Goal: Task Accomplishment & Management: Complete application form

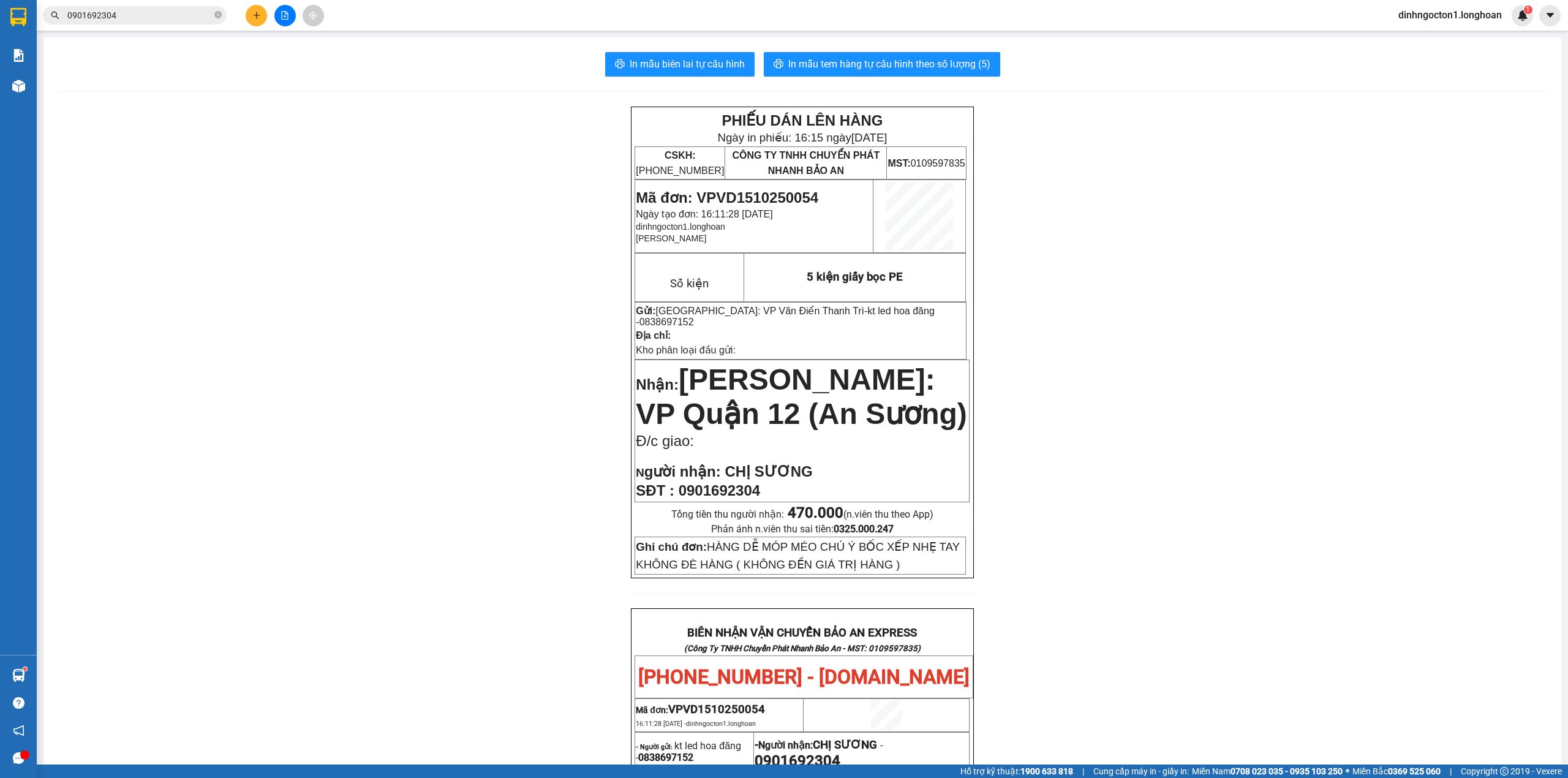
click at [251, 11] on button at bounding box center [255, 15] width 21 height 21
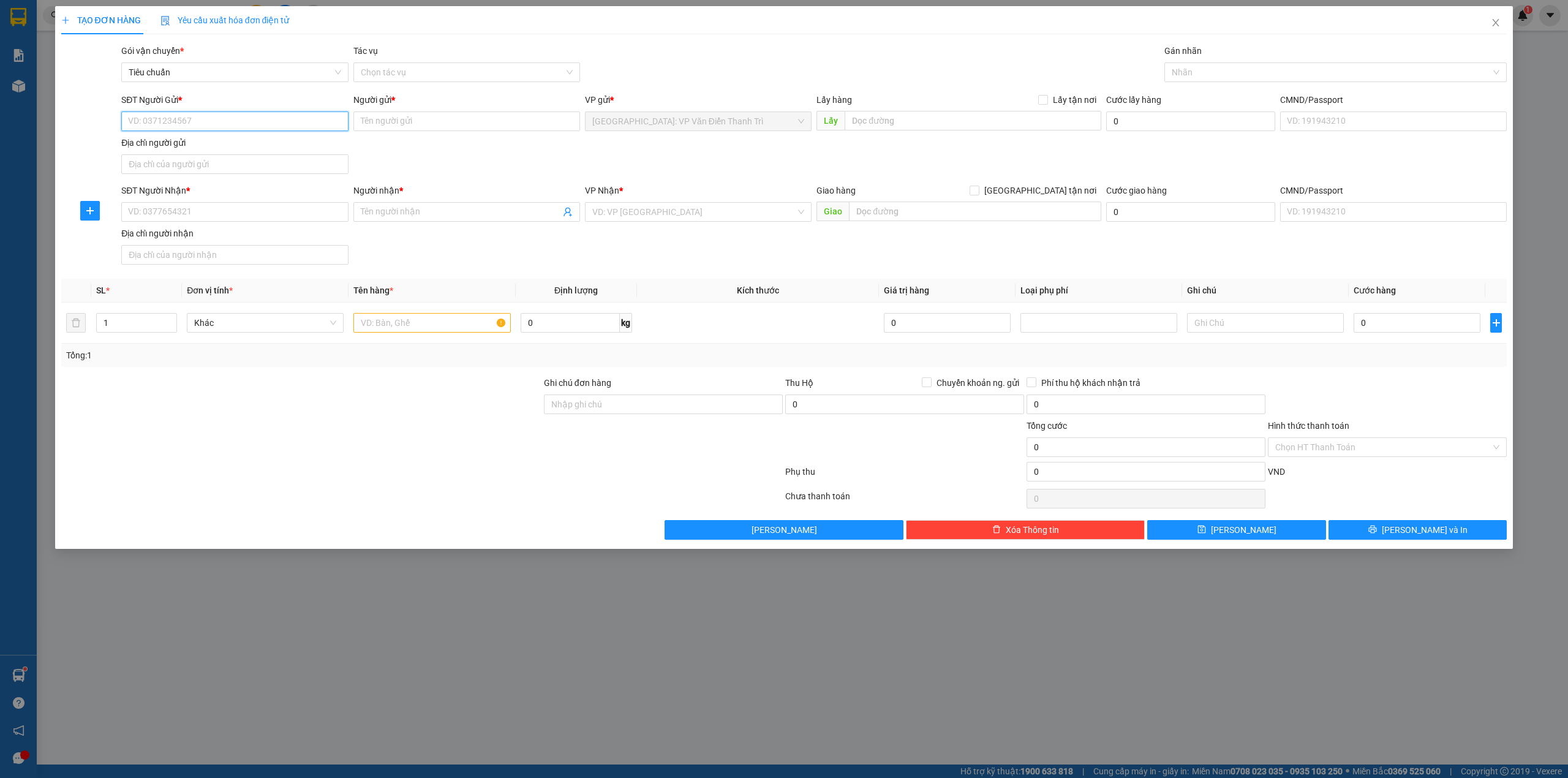
click at [219, 126] on input "SĐT Người Gửi *" at bounding box center [235, 121] width 227 height 19
type input "0368831893"
click at [291, 150] on div "0368831893 - Hương" at bounding box center [234, 146] width 212 height 14
type input "Hương"
type input "0368831893"
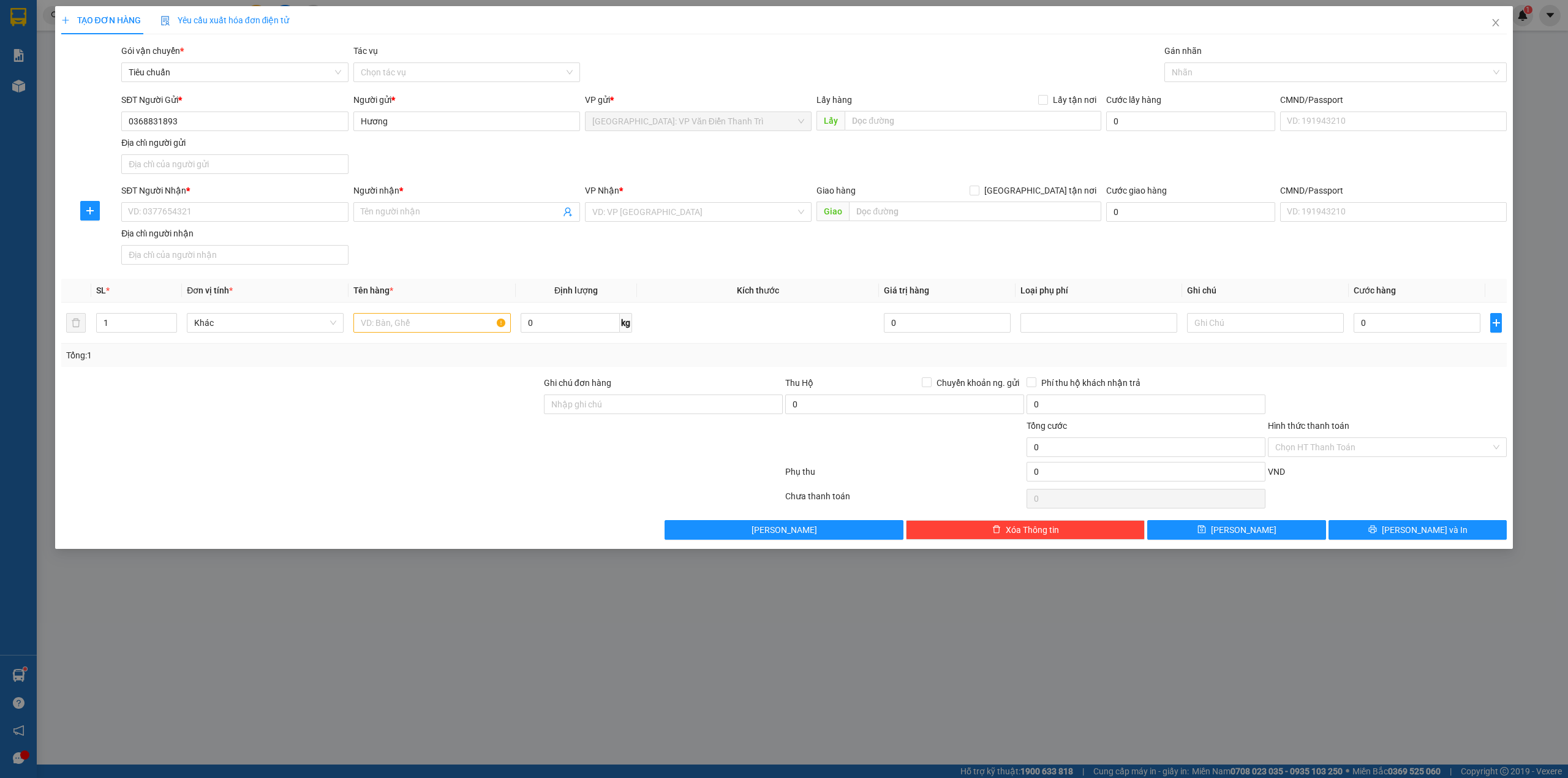
click at [267, 201] on div "SĐT Người Nhận *" at bounding box center [235, 193] width 227 height 18
click at [253, 221] on input "SĐT Người Nhận *" at bounding box center [235, 211] width 227 height 19
type input "0868279188"
click at [198, 244] on div "0868279188 - Tâm" at bounding box center [234, 238] width 212 height 14
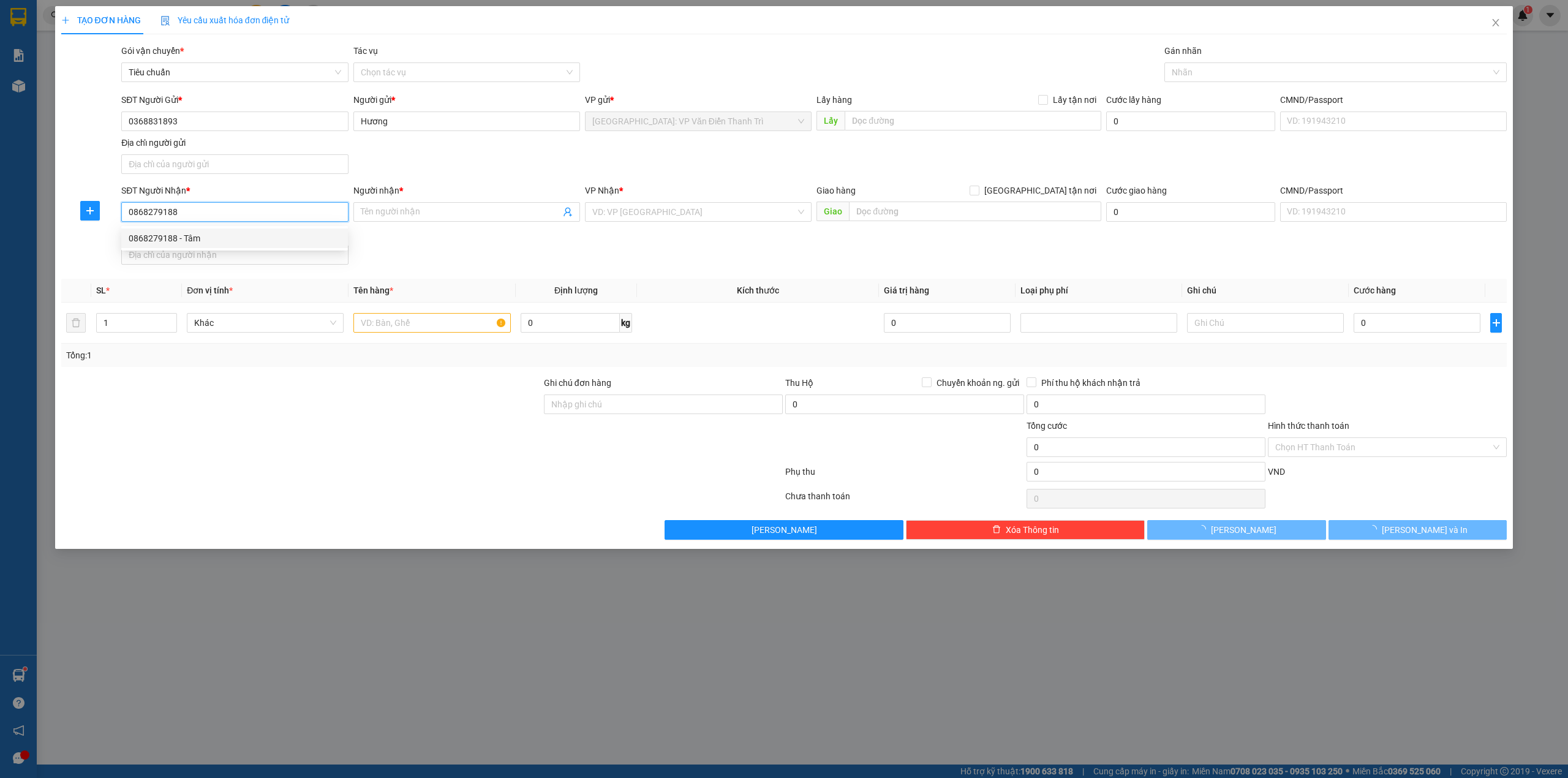
type input "Tâm"
checkbox input "true"
type input "24B Đường THới An 04.P Thới An,Q 12,HCm"
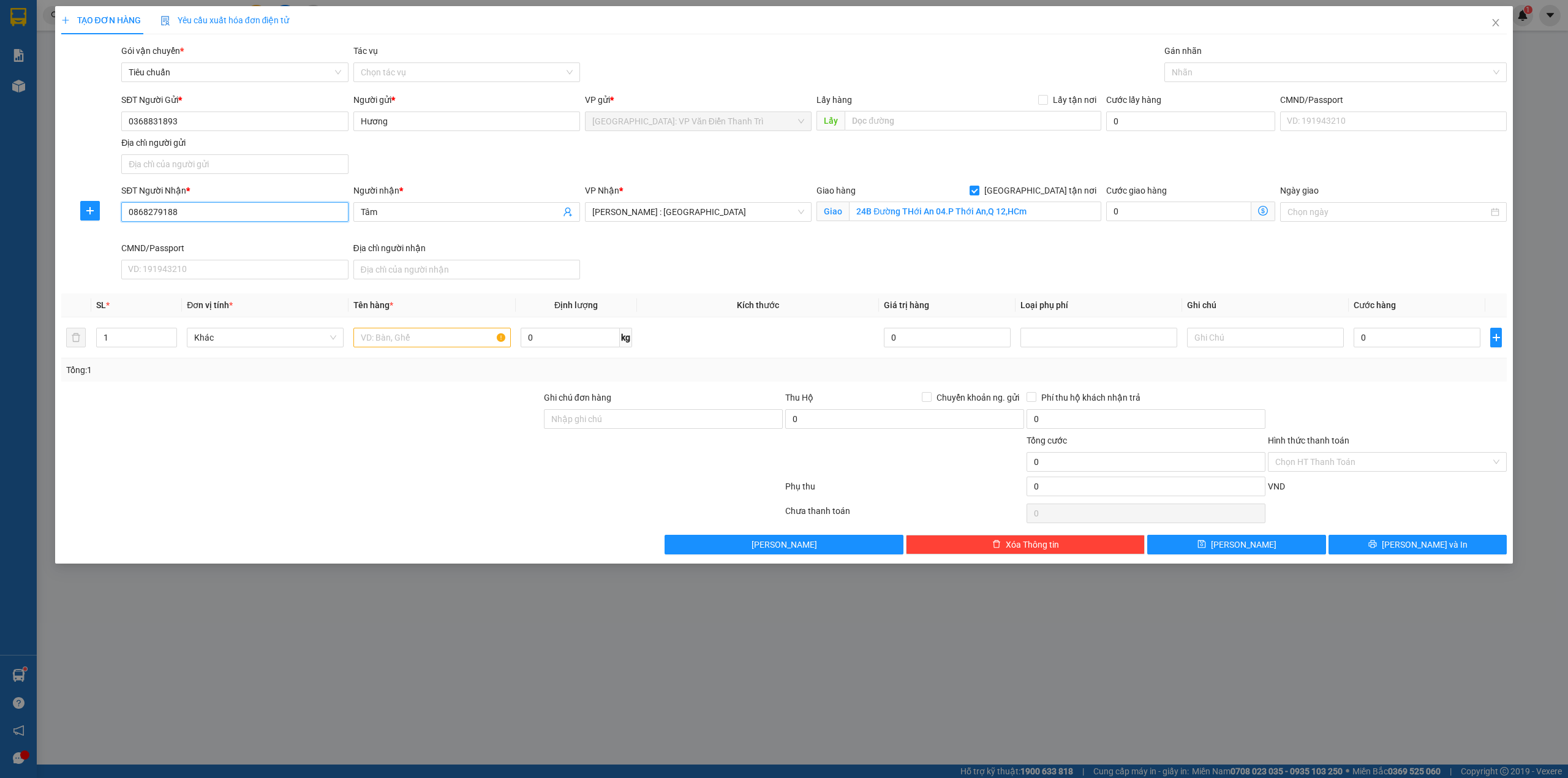
type input "0868279188"
click at [832, 238] on div "Giao hàng [GEOGRAPHIC_DATA] tận nơi Giao 24B Đường THới An 04.P Thới An,Q 12,HCm" at bounding box center [959, 212] width 290 height 57
click at [944, 158] on div "SĐT Người Gửi * 0368831893 Người gửi * Hương VP gửi * [GEOGRAPHIC_DATA]: VP Văn…" at bounding box center [814, 136] width 1391 height 86
click at [839, 145] on div "SĐT Người Gửi * 0368831893 Người gửi * Hương VP gửi * [GEOGRAPHIC_DATA]: VP Văn…" at bounding box center [814, 136] width 1391 height 86
click at [694, 262] on div "SĐT Người Nhận * 0868279188 Người nhận * Tâm VP Nhận * [GEOGRAPHIC_DATA] : [GEO…" at bounding box center [814, 233] width 1391 height 101
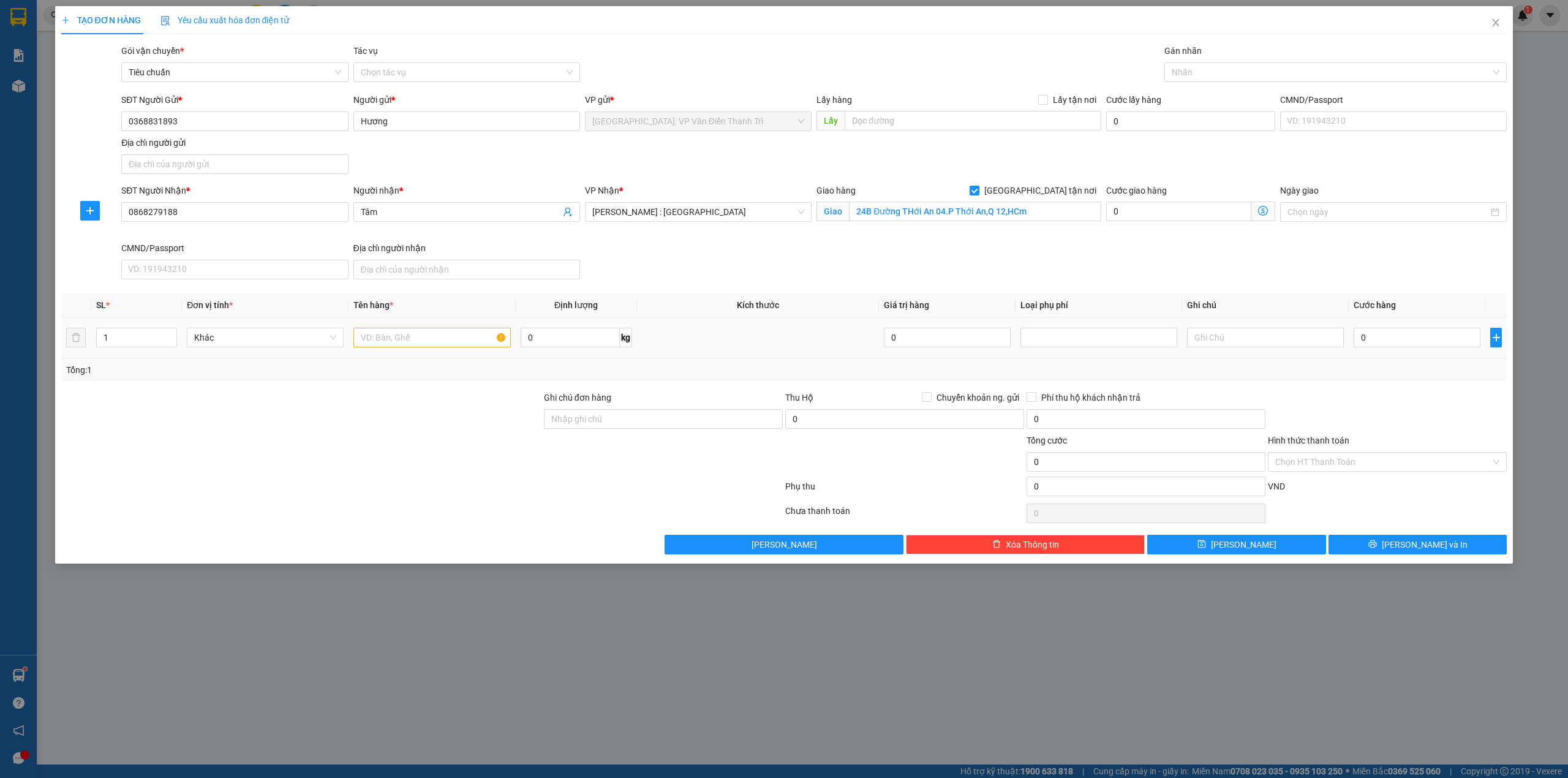
click at [371, 352] on td at bounding box center [432, 338] width 167 height 41
click at [172, 335] on span "up" at bounding box center [171, 335] width 7 height 7
drag, startPoint x: 160, startPoint y: 401, endPoint x: 174, endPoint y: 339, distance: 63.6
click at [160, 400] on div at bounding box center [301, 413] width 482 height 42
click at [171, 329] on div "2" at bounding box center [137, 338] width 81 height 25
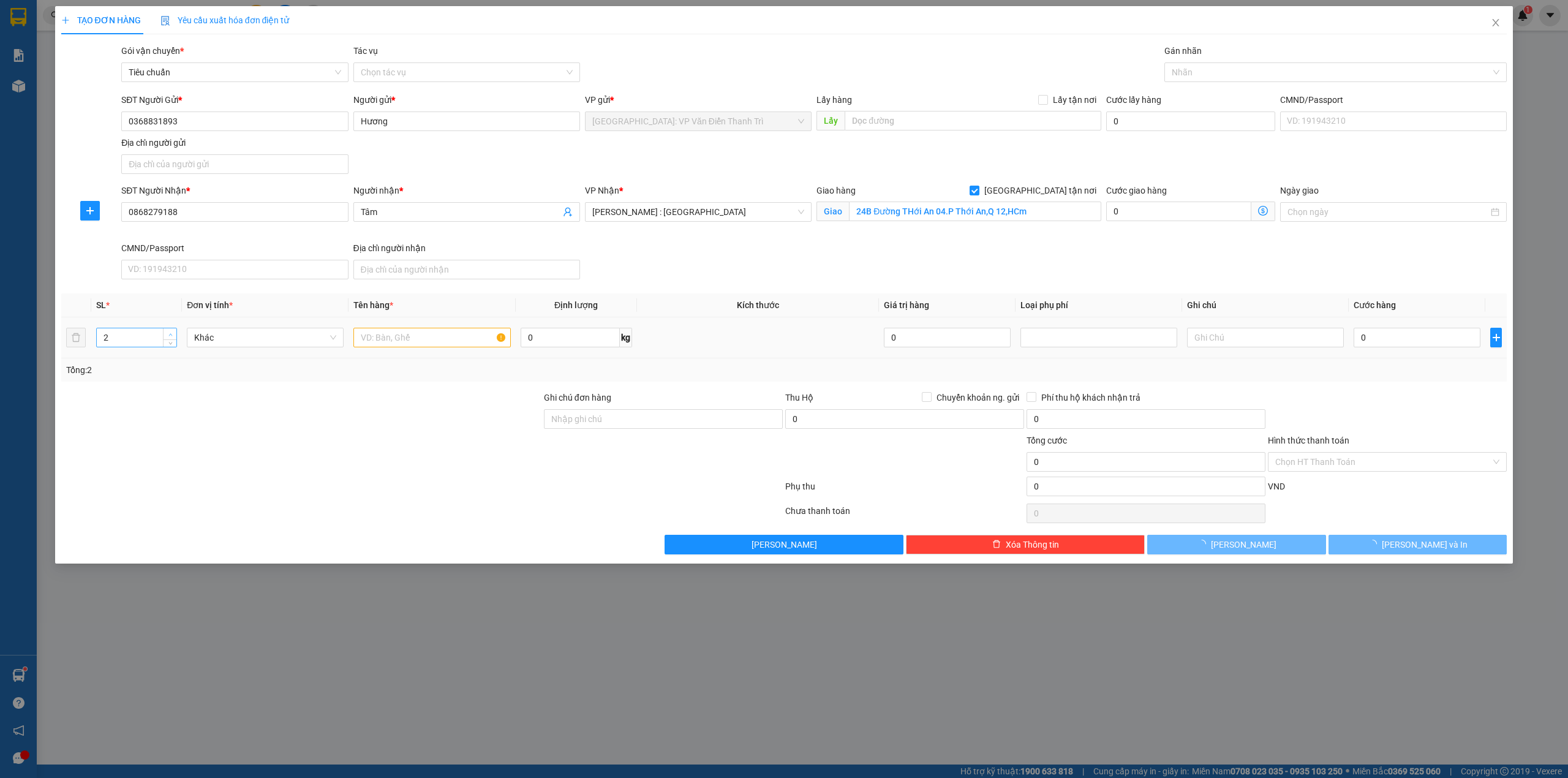
type input "3"
click at [171, 337] on icon "up" at bounding box center [171, 335] width 5 height 5
click at [209, 386] on div "Transit Pickup Surcharge Ids Transit Deliver Surcharge Ids Transit Deliver Surc…" at bounding box center [784, 299] width 1446 height 510
click at [460, 326] on td at bounding box center [432, 338] width 167 height 41
click at [449, 340] on input "text" at bounding box center [432, 337] width 157 height 19
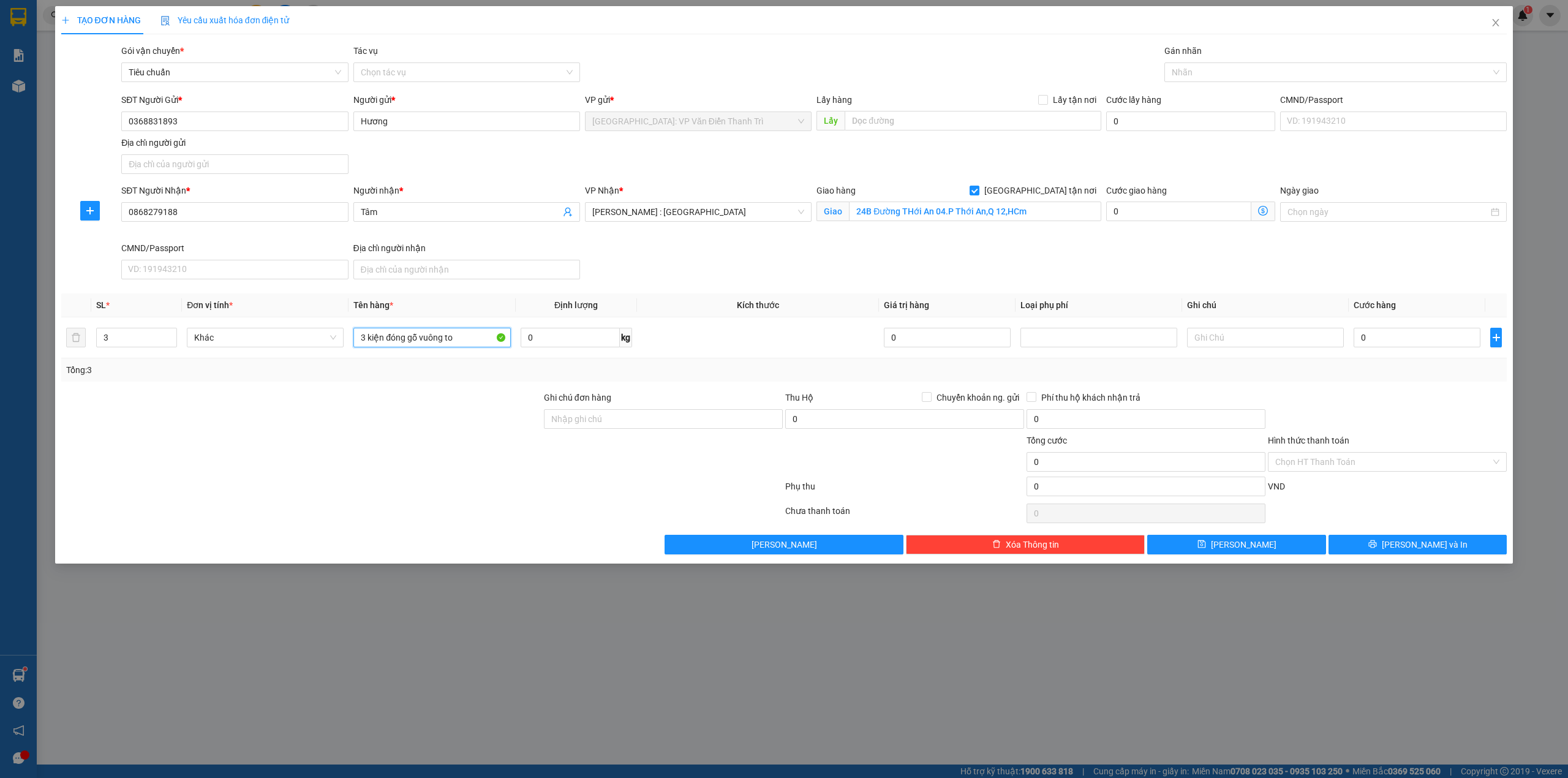
type input "3 kiện đóng gỗ vuông to"
click at [870, 249] on div "SĐT Người Nhận * 0868279188 Người nhận * Tâm VP Nhận * [GEOGRAPHIC_DATA] : [GEO…" at bounding box center [814, 233] width 1391 height 101
click at [1245, 71] on div at bounding box center [1330, 72] width 325 height 15
type input "gtn"
click at [1214, 94] on div "[GEOGRAPHIC_DATA] tận nơi" at bounding box center [1336, 97] width 328 height 14
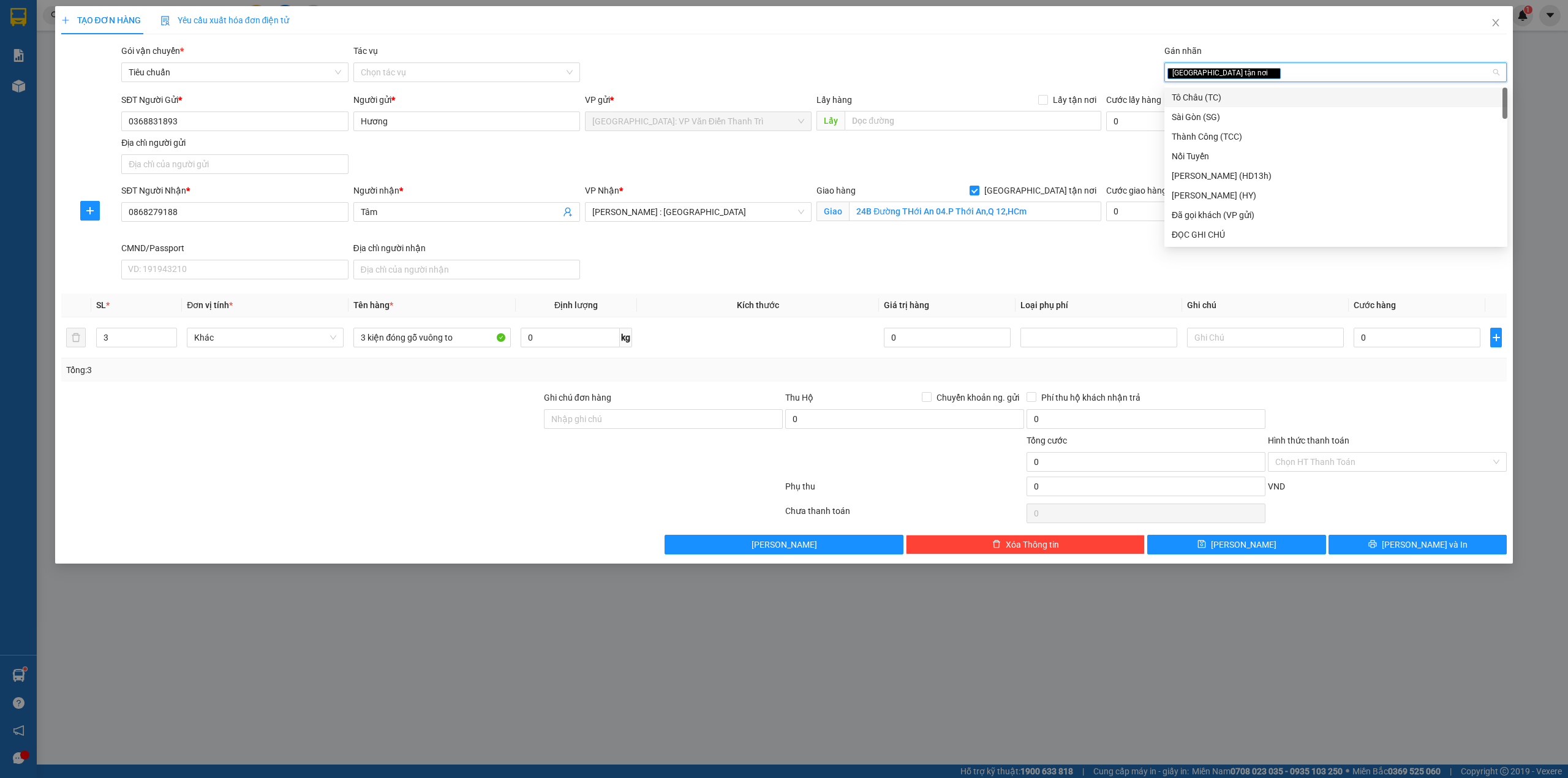
click at [979, 66] on div "Gói vận chuyển * Tiêu chuẩn Tác vụ Chọn tác vụ Gán nhãn Giao tận nơi" at bounding box center [814, 66] width 1391 height 42
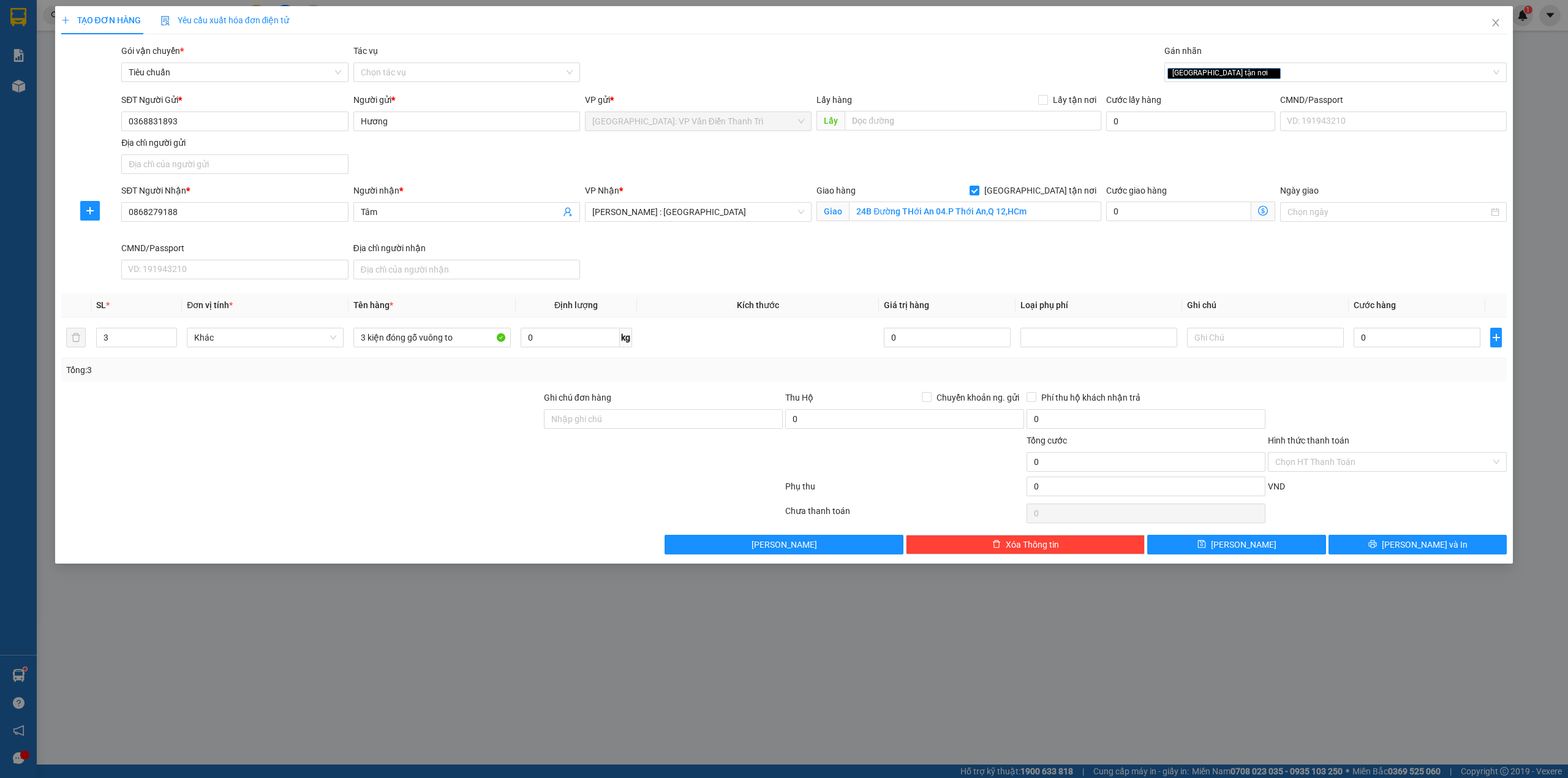
click at [983, 257] on div "SĐT Người Nhận * 0868279188 Người nhận * Tâm VP Nhận * [GEOGRAPHIC_DATA] : [GEO…" at bounding box center [814, 233] width 1391 height 101
click at [430, 459] on div at bounding box center [301, 455] width 482 height 42
click at [835, 260] on div "SĐT Người Nhận * 0868279188 Người nhận * Tâm VP Nhận * [GEOGRAPHIC_DATA] : [GEO…" at bounding box center [814, 233] width 1391 height 101
click at [605, 147] on div "SĐT Người Gửi * 0368831893 Người gửi * Hương VP gửi * [GEOGRAPHIC_DATA]: VP Văn…" at bounding box center [814, 136] width 1391 height 86
click at [698, 23] on div "TẠO ĐƠN HÀNG Yêu cầu xuất hóa đơn điện tử" at bounding box center [784, 20] width 1446 height 29
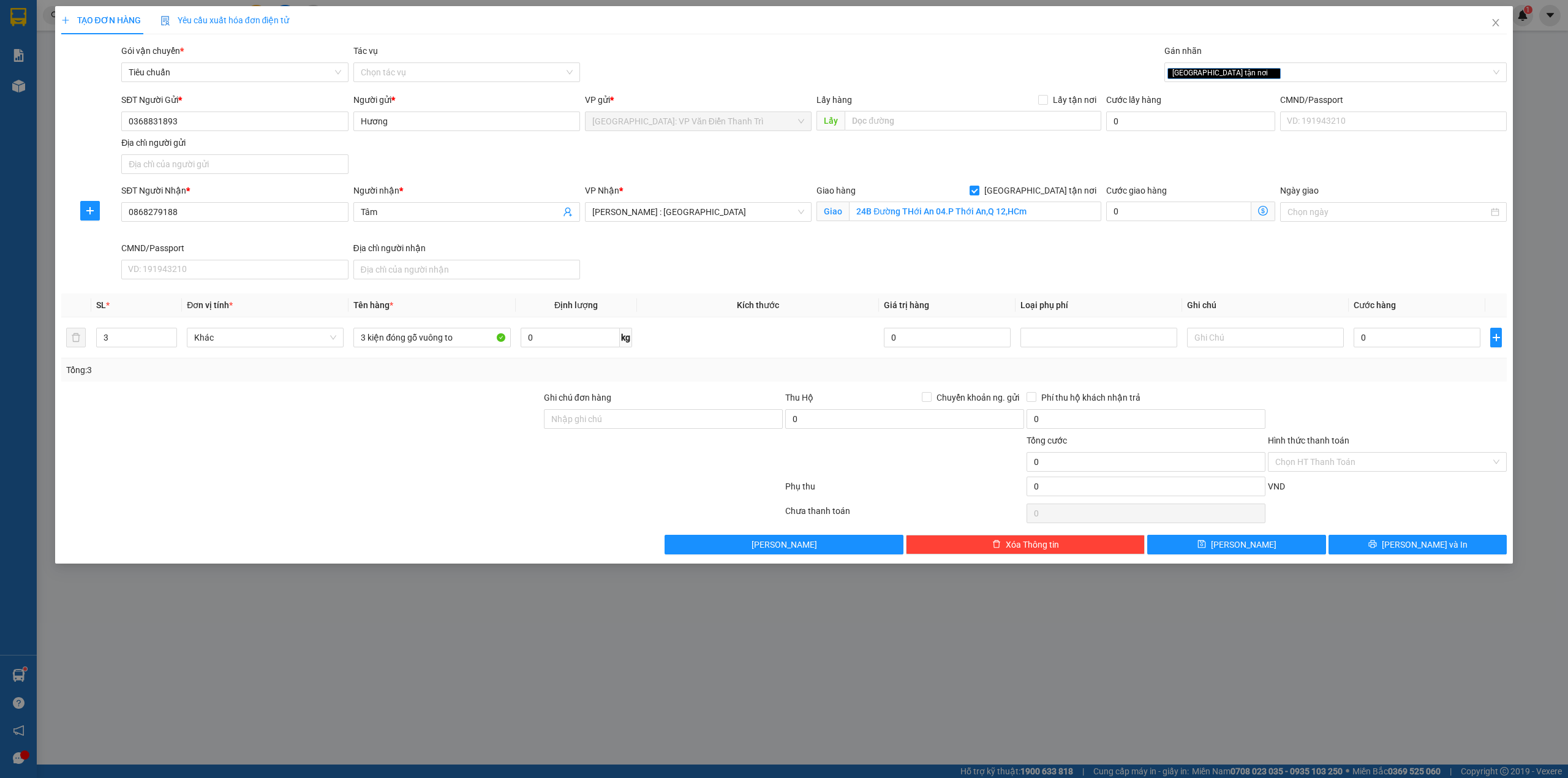
click at [716, 126] on span "[GEOGRAPHIC_DATA]: VP Văn Điển Thanh Trì" at bounding box center [698, 122] width 212 height 18
click at [760, 56] on div "Gói vận chuyển * Tiêu chuẩn Tác vụ Chọn tác vụ Gán nhãn Giao tận nơi" at bounding box center [814, 66] width 1391 height 42
click at [772, 183] on form "SĐT Người Gửi * 0368831893 Người gửi * [PERSON_NAME] VP gửi * [GEOGRAPHIC_DATA]…" at bounding box center [784, 188] width 1446 height 191
click at [790, 90] on div "Transit Pickup Surcharge Ids Transit Deliver Surcharge Ids Transit Deliver Surc…" at bounding box center [784, 299] width 1446 height 510
click at [1400, 340] on input "0" at bounding box center [1417, 337] width 126 height 19
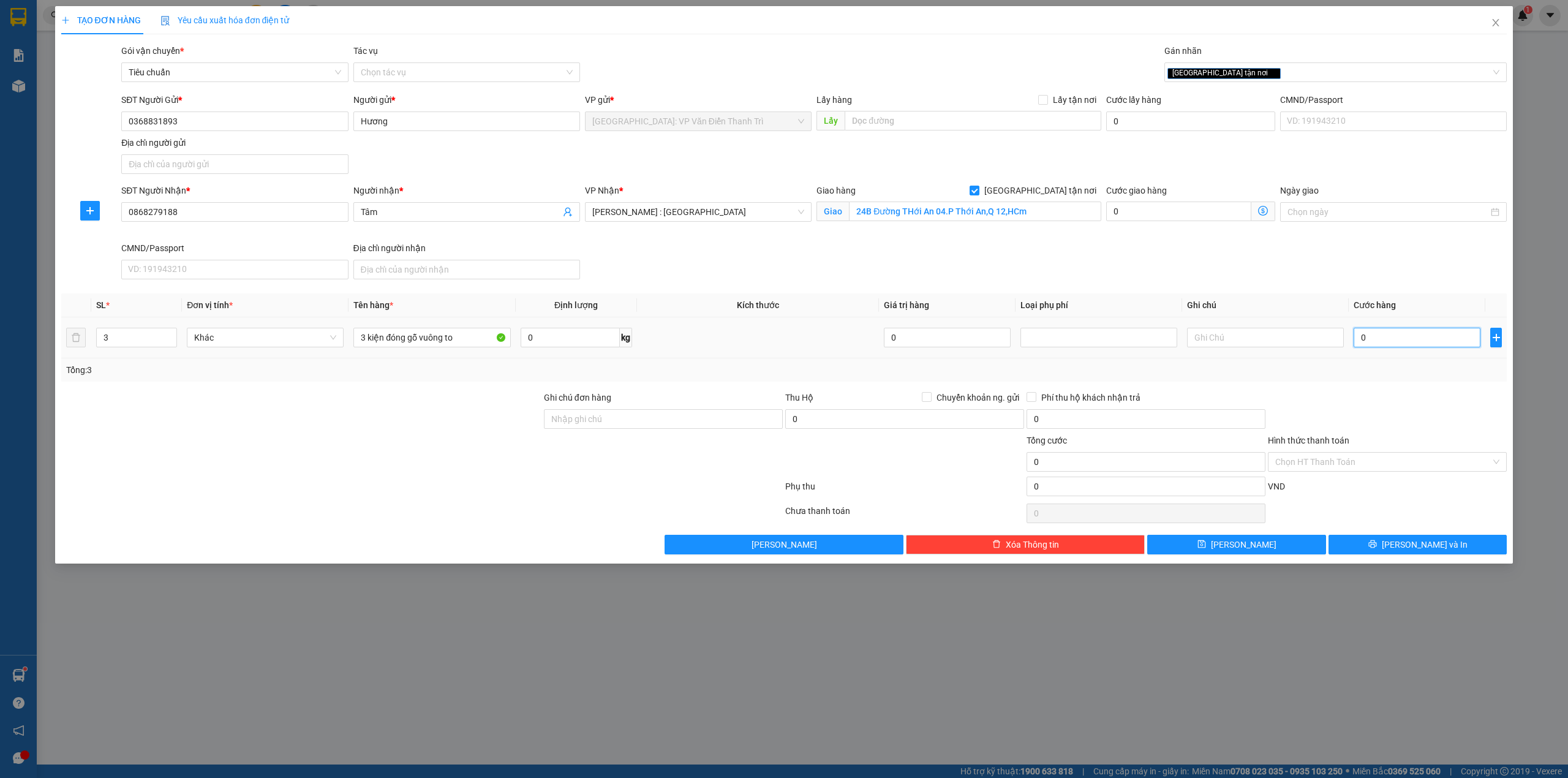
type input "3"
type input "34"
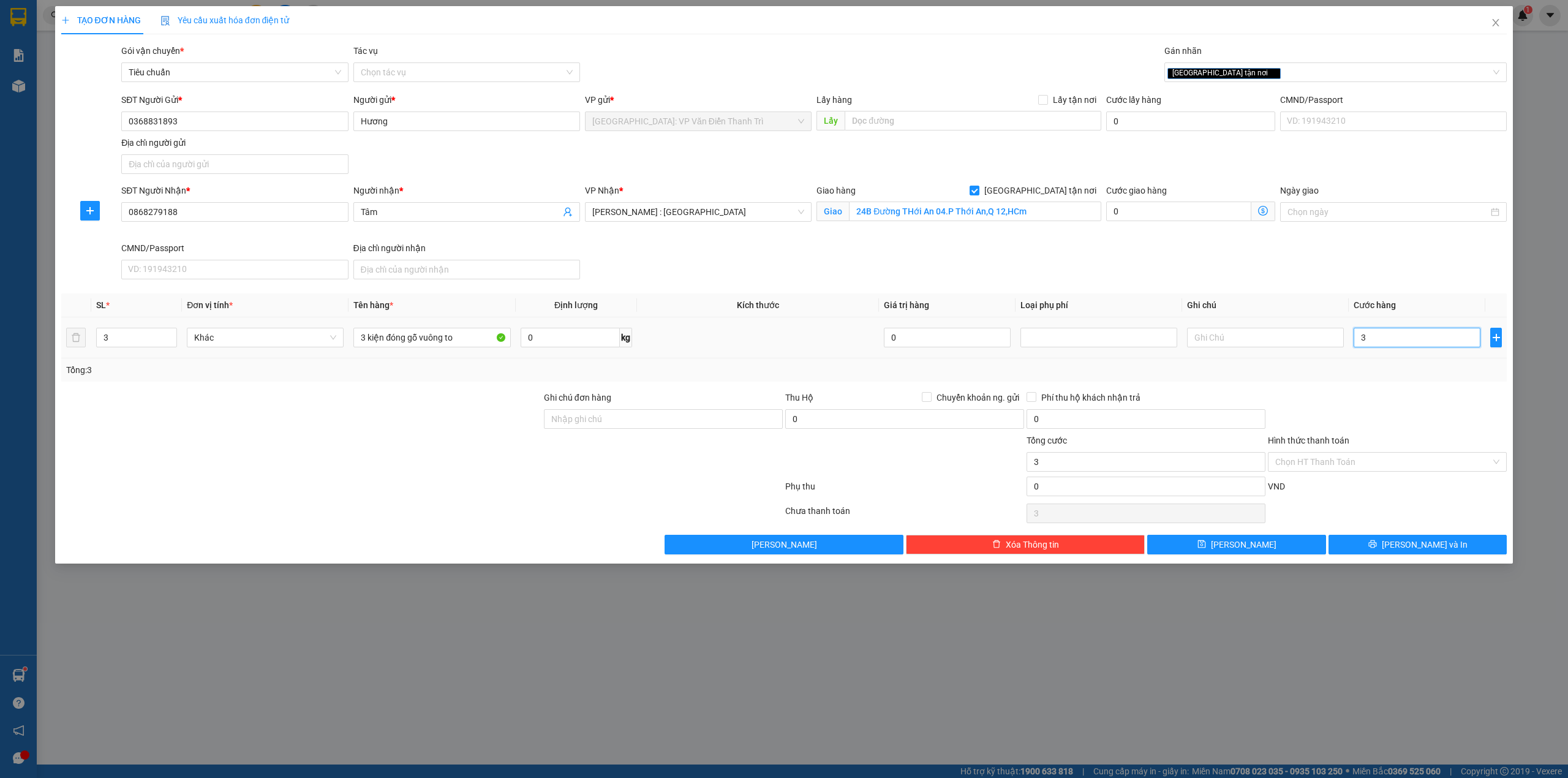
type input "34"
type input "345"
type input "3.450"
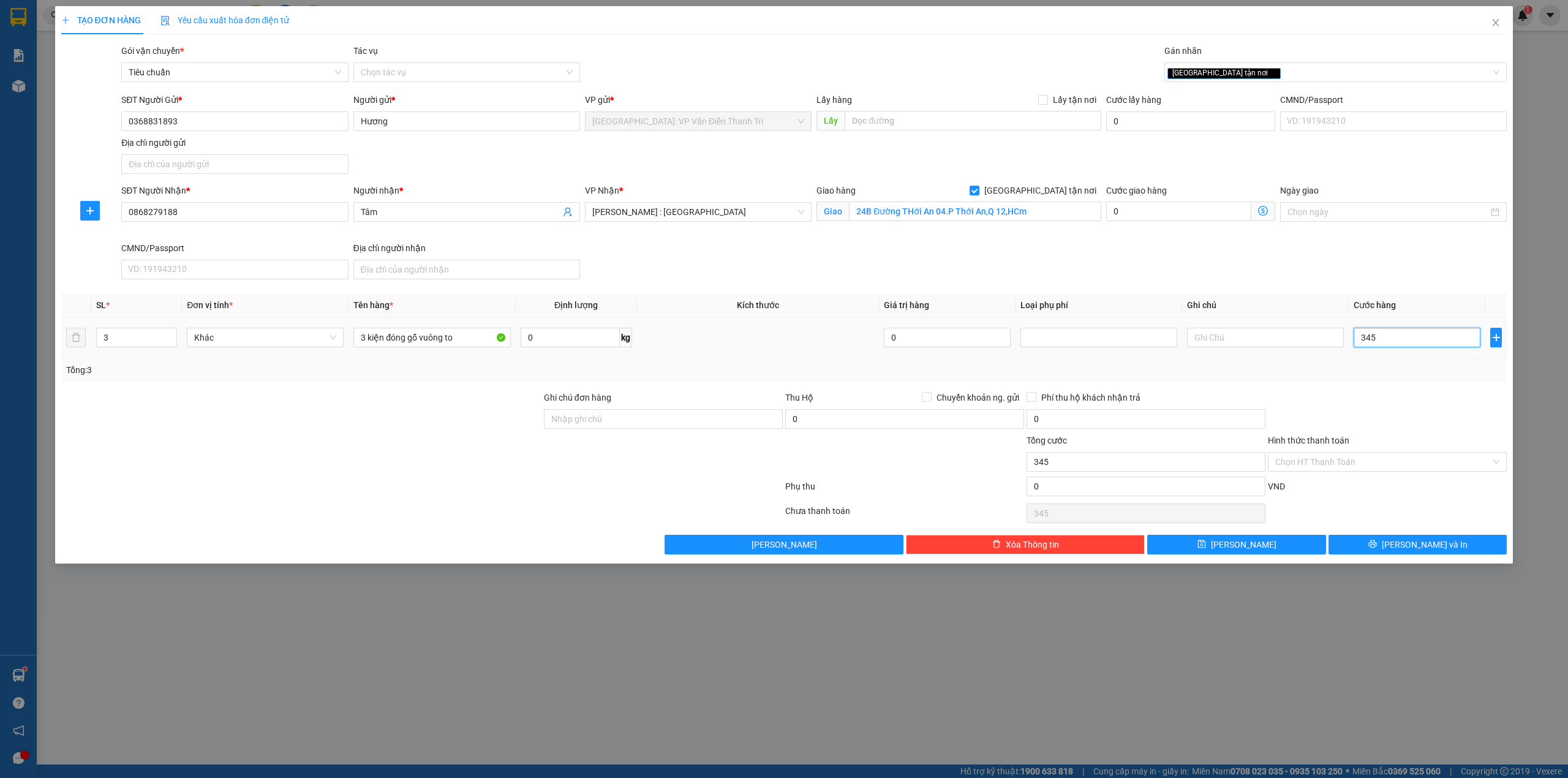
type input "3.450"
type input "34.500"
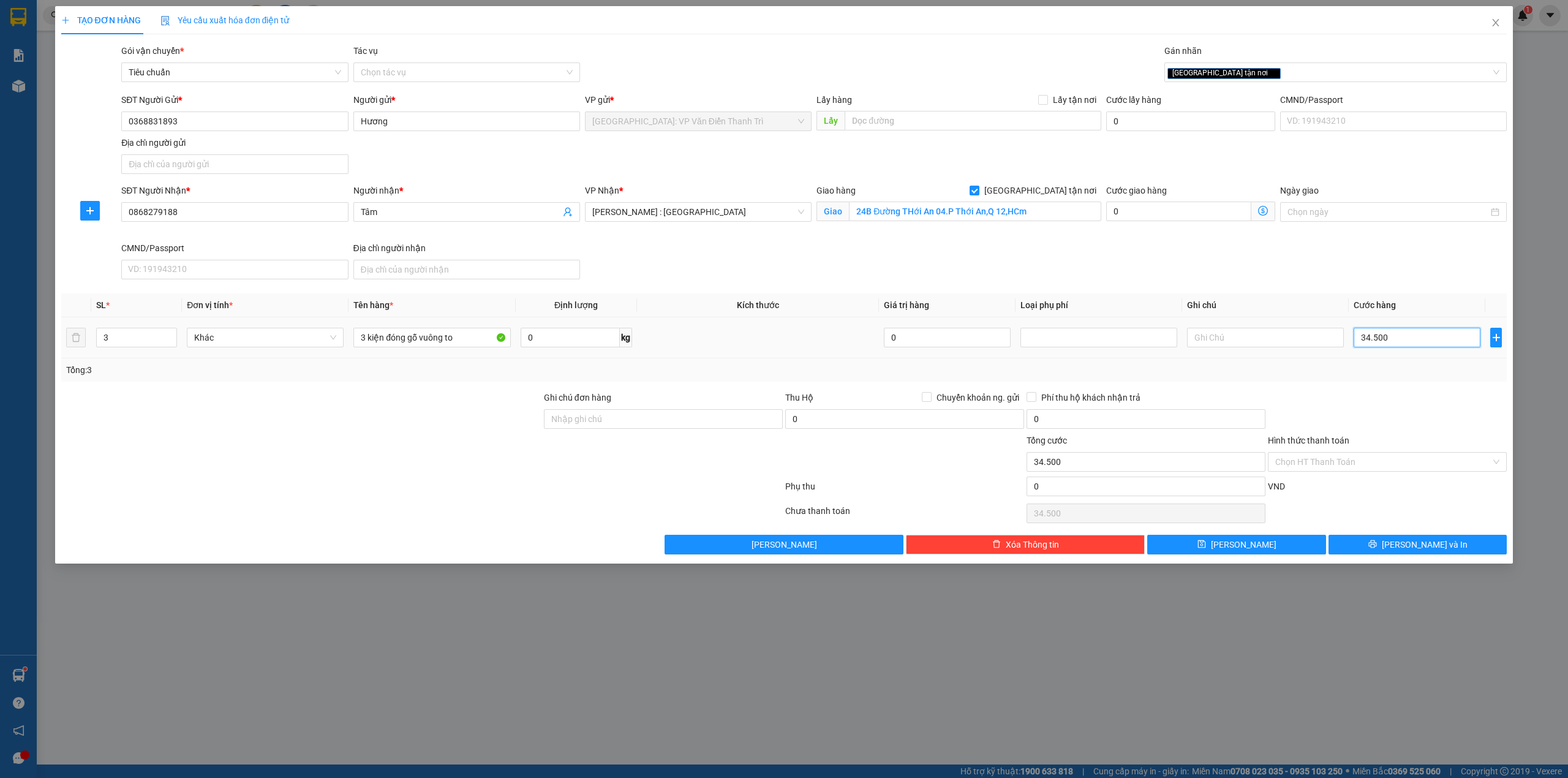
type input "345.000"
type input "3.450.000"
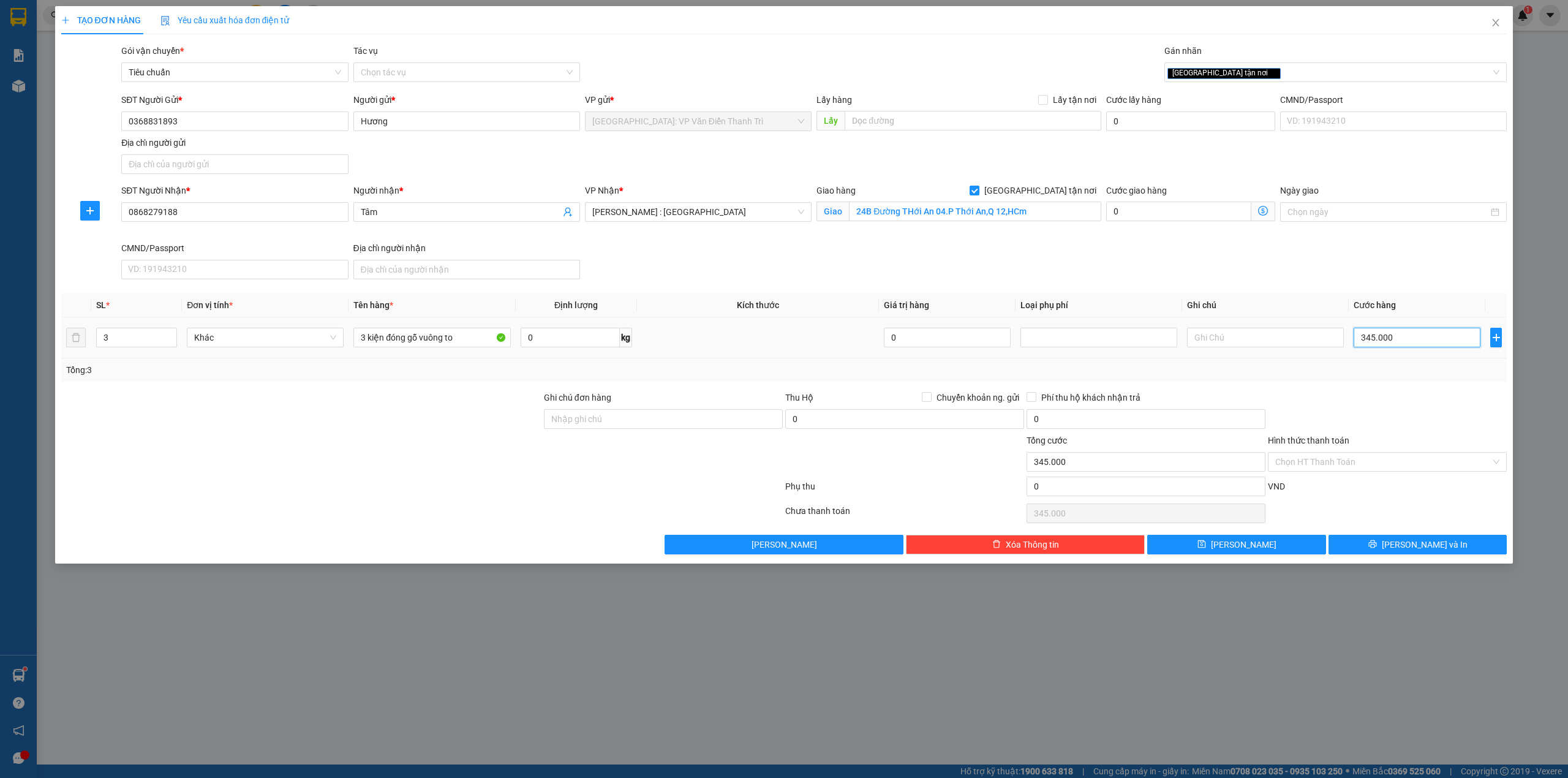
type input "3.450.000"
click at [1214, 266] on div "SĐT Người Nhận * 0868279188 Người nhận * Tâm VP Nhận * [GEOGRAPHIC_DATA] : [GEO…" at bounding box center [814, 233] width 1391 height 101
click at [344, 466] on div at bounding box center [301, 455] width 482 height 42
click at [736, 420] on input "Ghi chú đơn hàng" at bounding box center [663, 419] width 239 height 19
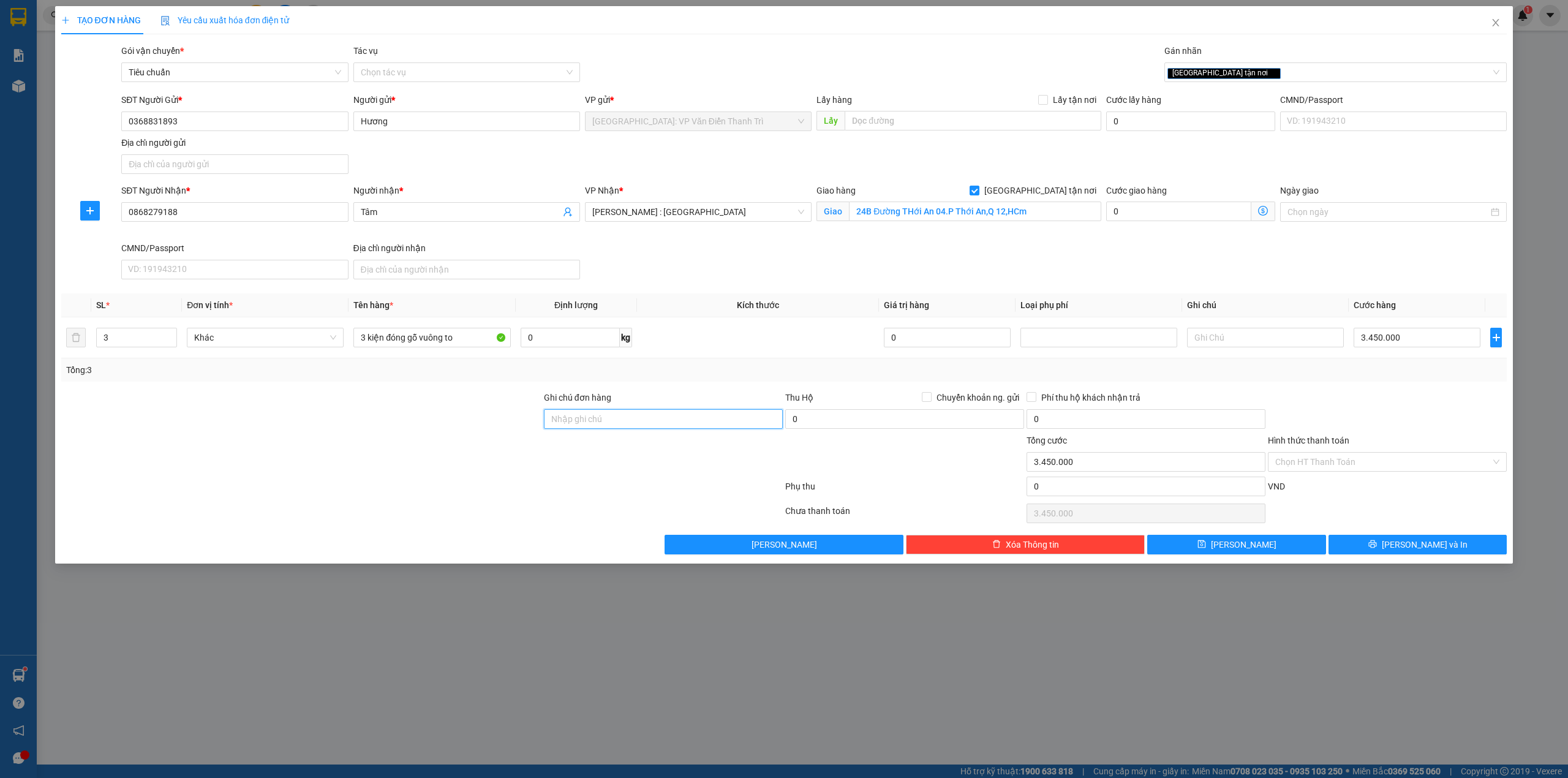
type input "HÀNG DỄ MÓP MÉO CHÚ Ý BỐC XẾP NHẸ TAY KHÔNG ĐÈ HÀNG ( KHÔNG ĐỀN GIÁ TRỊ HÀNG )"
drag, startPoint x: 437, startPoint y: 484, endPoint x: 663, endPoint y: 407, distance: 238.8
click at [437, 481] on div at bounding box center [422, 489] width 724 height 25
click at [694, 380] on div "Tổng: 3" at bounding box center [784, 370] width 1446 height 23
click at [729, 317] on th "Kích thước" at bounding box center [758, 305] width 243 height 24
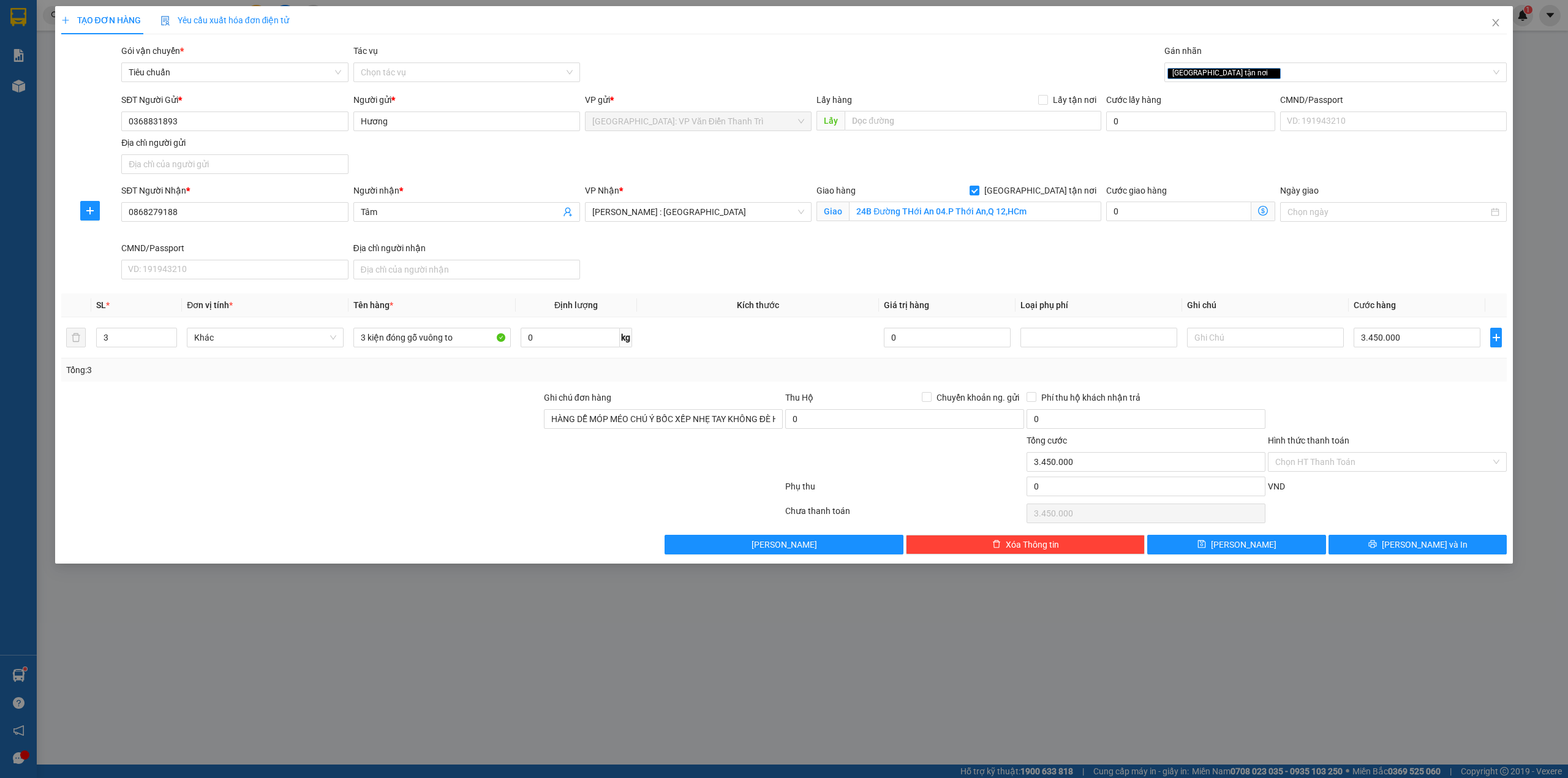
click at [751, 255] on div "SĐT Người Nhận * 0868279188 Người nhận * Tâm VP Nhận * [GEOGRAPHIC_DATA] : [GEO…" at bounding box center [814, 233] width 1391 height 101
click at [826, 245] on div "SĐT Người Nhận * 0868279188 Người nhận * Tâm VP Nhận * [GEOGRAPHIC_DATA] : [GEO…" at bounding box center [814, 233] width 1391 height 101
click at [820, 343] on td at bounding box center [758, 338] width 243 height 41
click at [884, 278] on div "SĐT Người Nhận * 0868279188 Người nhận * Tâm VP Nhận * [GEOGRAPHIC_DATA] : [GEO…" at bounding box center [814, 233] width 1391 height 101
click at [1298, 241] on div "Ngày giao" at bounding box center [1393, 212] width 232 height 57
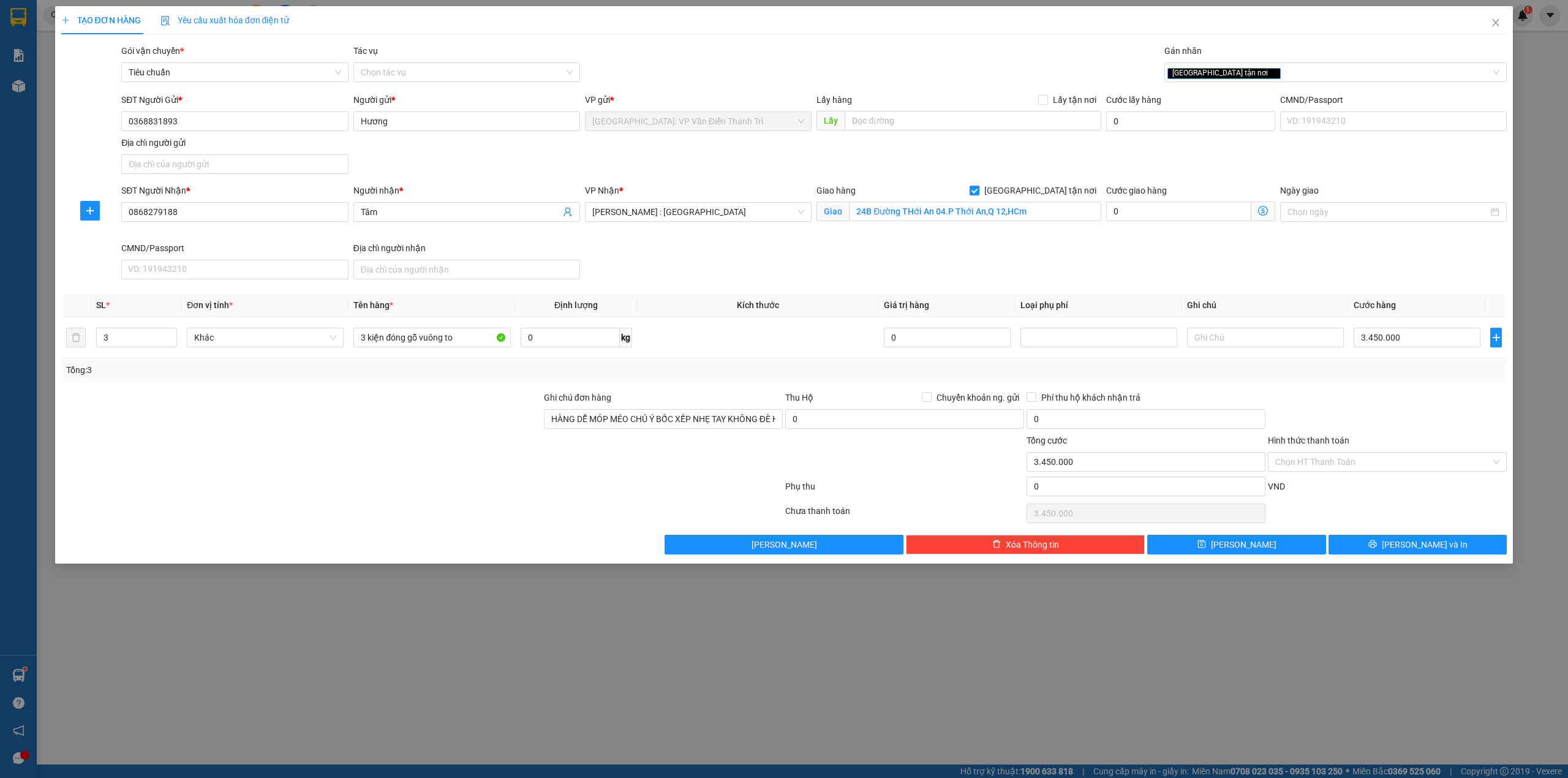
click at [1350, 395] on div at bounding box center [1387, 413] width 242 height 42
click at [1383, 278] on div "SĐT Người Nhận * 0868279188 Người nhận * Tâm VP Nhận * [GEOGRAPHIC_DATA] : [GEO…" at bounding box center [814, 233] width 1391 height 101
click at [1371, 423] on div at bounding box center [1387, 413] width 242 height 42
click at [1363, 406] on div at bounding box center [1387, 413] width 242 height 42
click at [1466, 546] on button "[PERSON_NAME] và In" at bounding box center [1419, 545] width 179 height 19
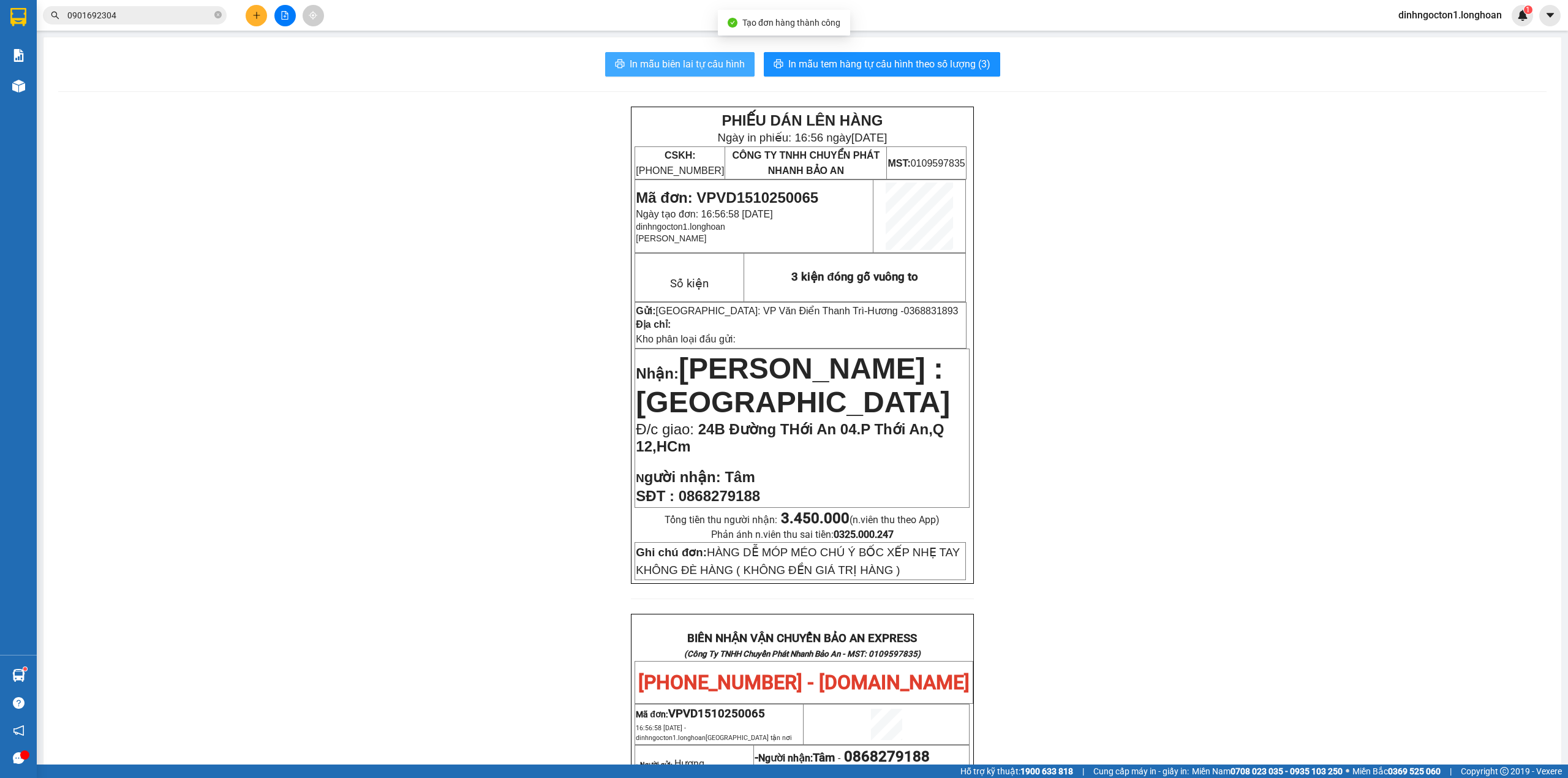
click at [694, 63] on span "In mẫu biên lai tự cấu hình" at bounding box center [687, 64] width 115 height 16
click at [718, 71] on span "In mẫu biên lai tự cấu hình" at bounding box center [687, 64] width 115 height 16
click at [912, 65] on span "In mẫu tem hàng tự cấu hình theo số lượng (3)" at bounding box center [889, 64] width 202 height 16
click at [410, 339] on div "PHIẾU DÁN LÊN HÀNG Ngày in phiếu: 16:57 [DATE] CSKH: [PHONE_NUMBER] CÔNG TY TNH…" at bounding box center [802, 695] width 1489 height 1176
click at [122, 16] on input "0901692304" at bounding box center [139, 15] width 145 height 14
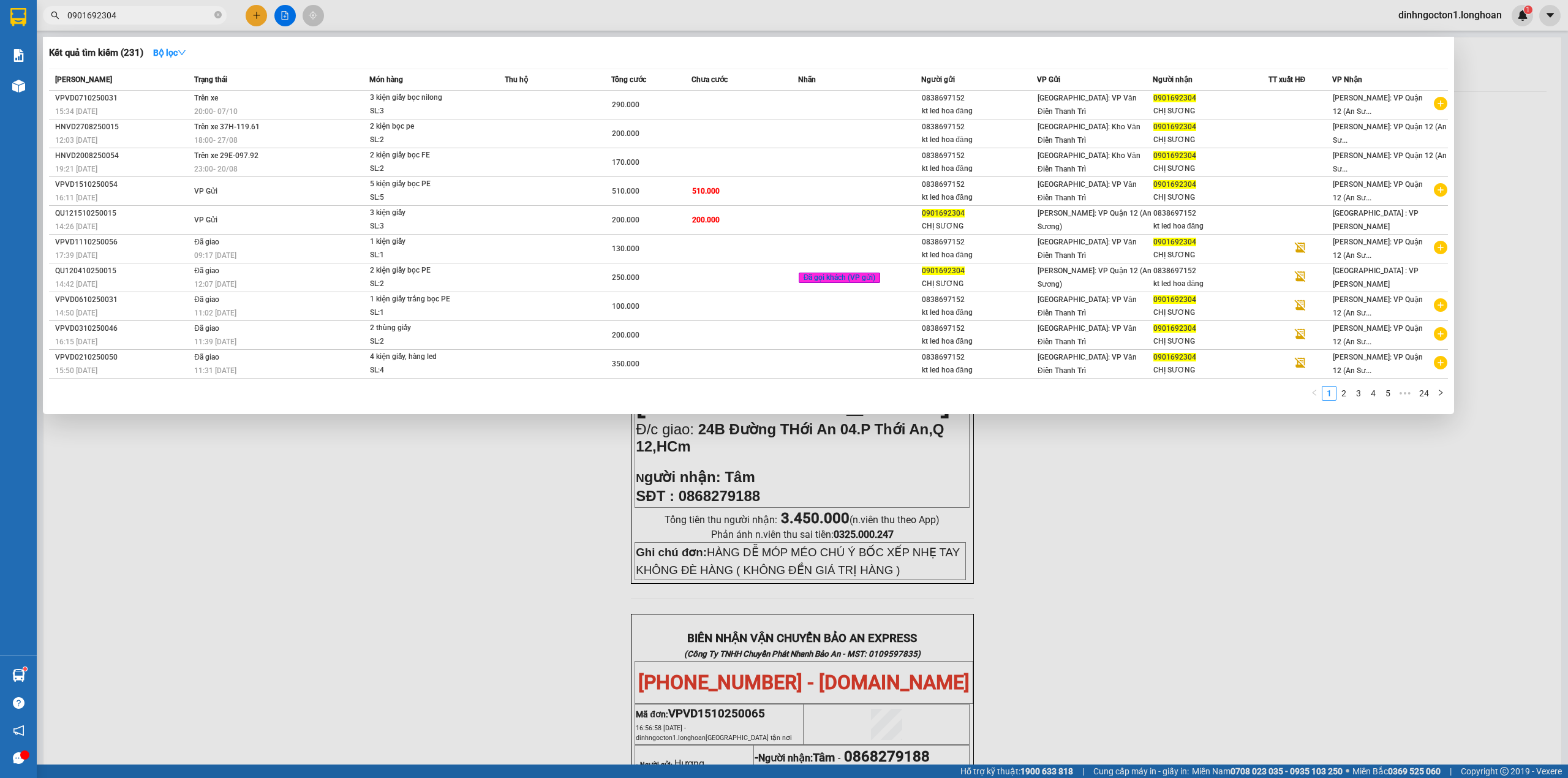
click at [122, 16] on input "0901692304" at bounding box center [139, 15] width 145 height 14
type input "0901692304"
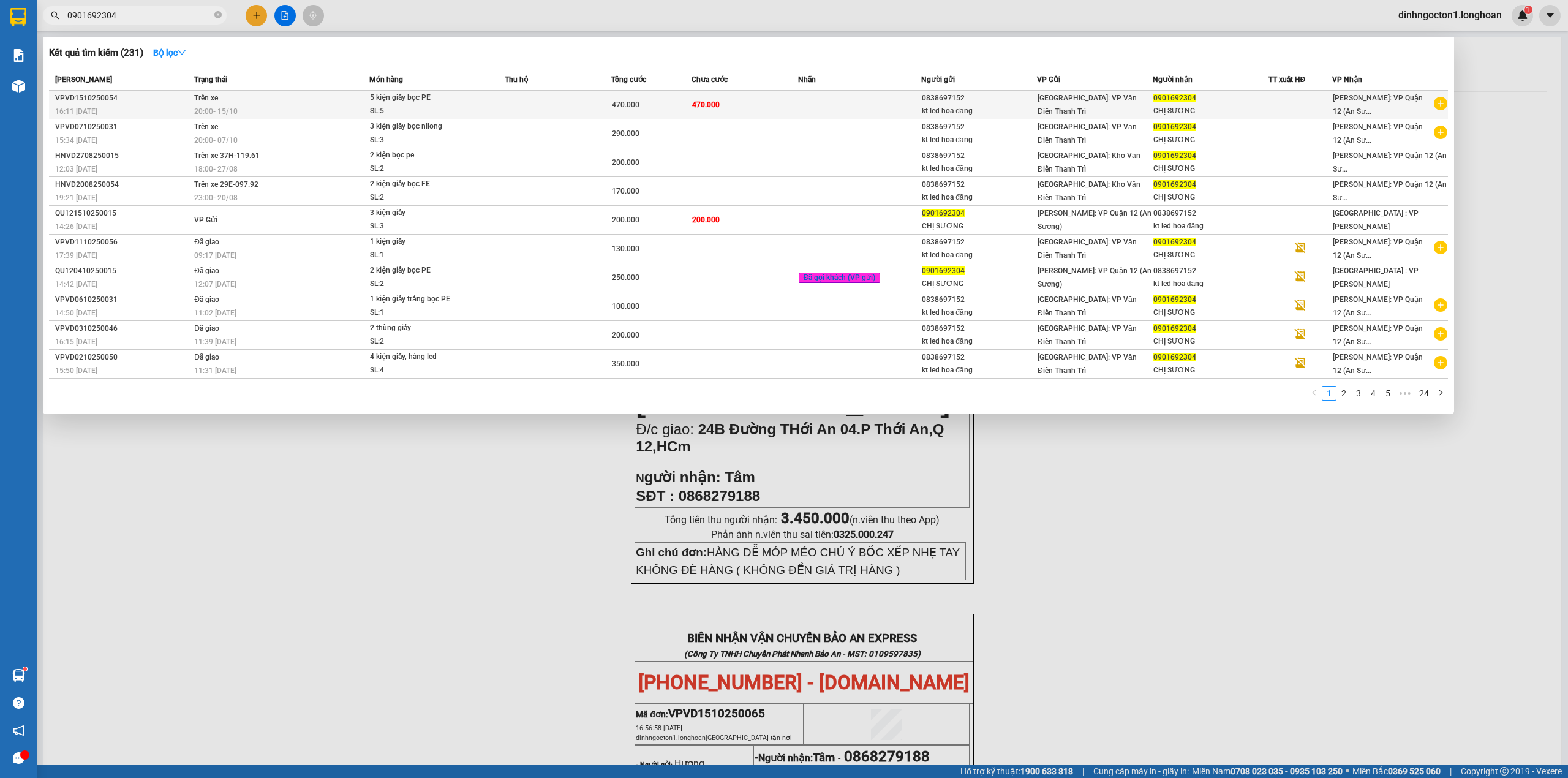
click at [612, 104] on span "470.000" at bounding box center [625, 104] width 28 height 8
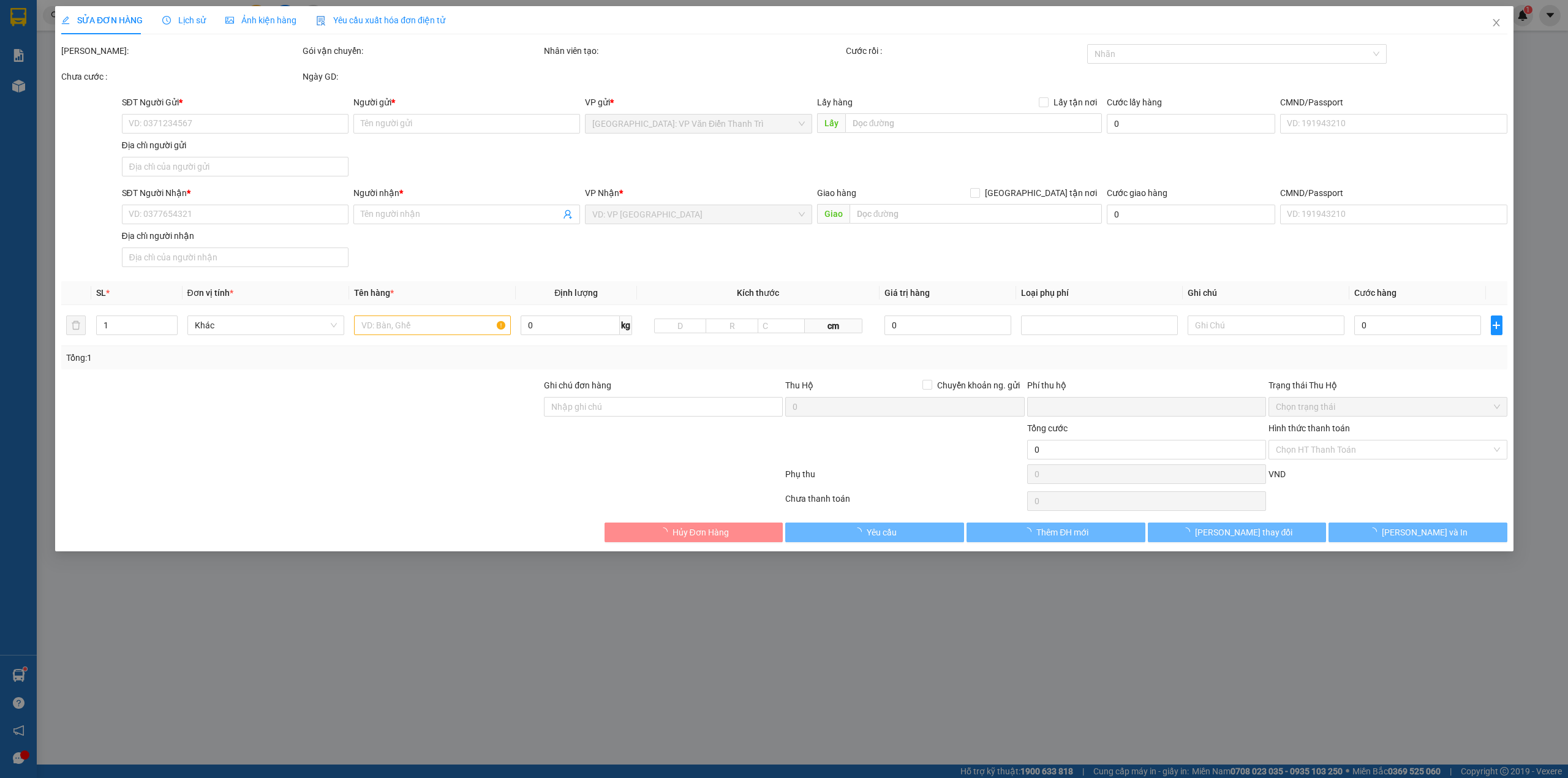
type input "0838697152"
type input "kt led hoa đăng"
type input "0901692304"
type input "CHỊ SƯƠNG"
type input "HÀNG DỄ MÓP MÉO CHÚ Ý BỐC XẾP NHẸ TAY KHÔNG ĐÈ HÀNG ( KHÔNG ĐỀN GIÁ TRỊ HÀNG )"
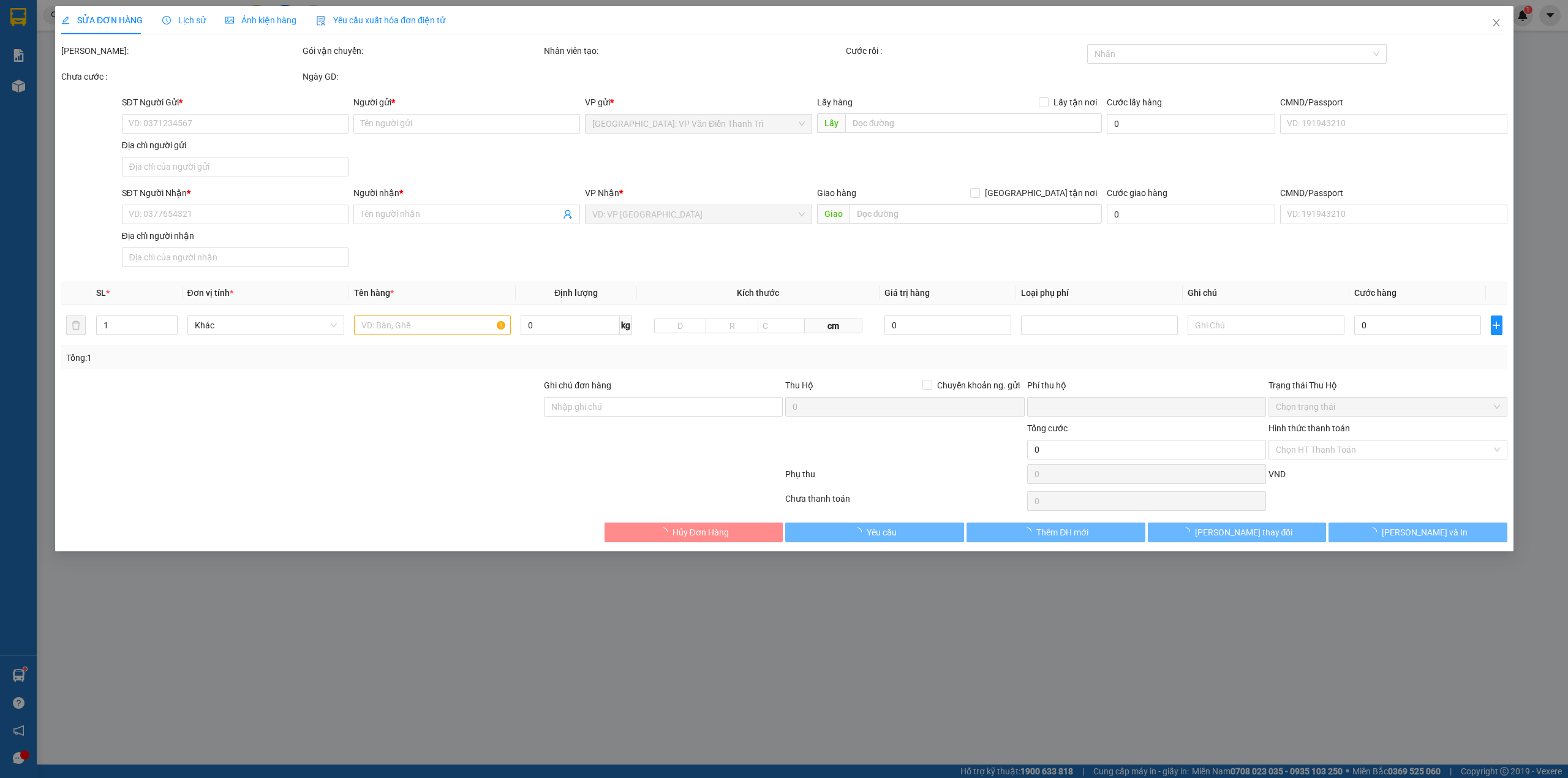
type input "0"
type input "470.000"
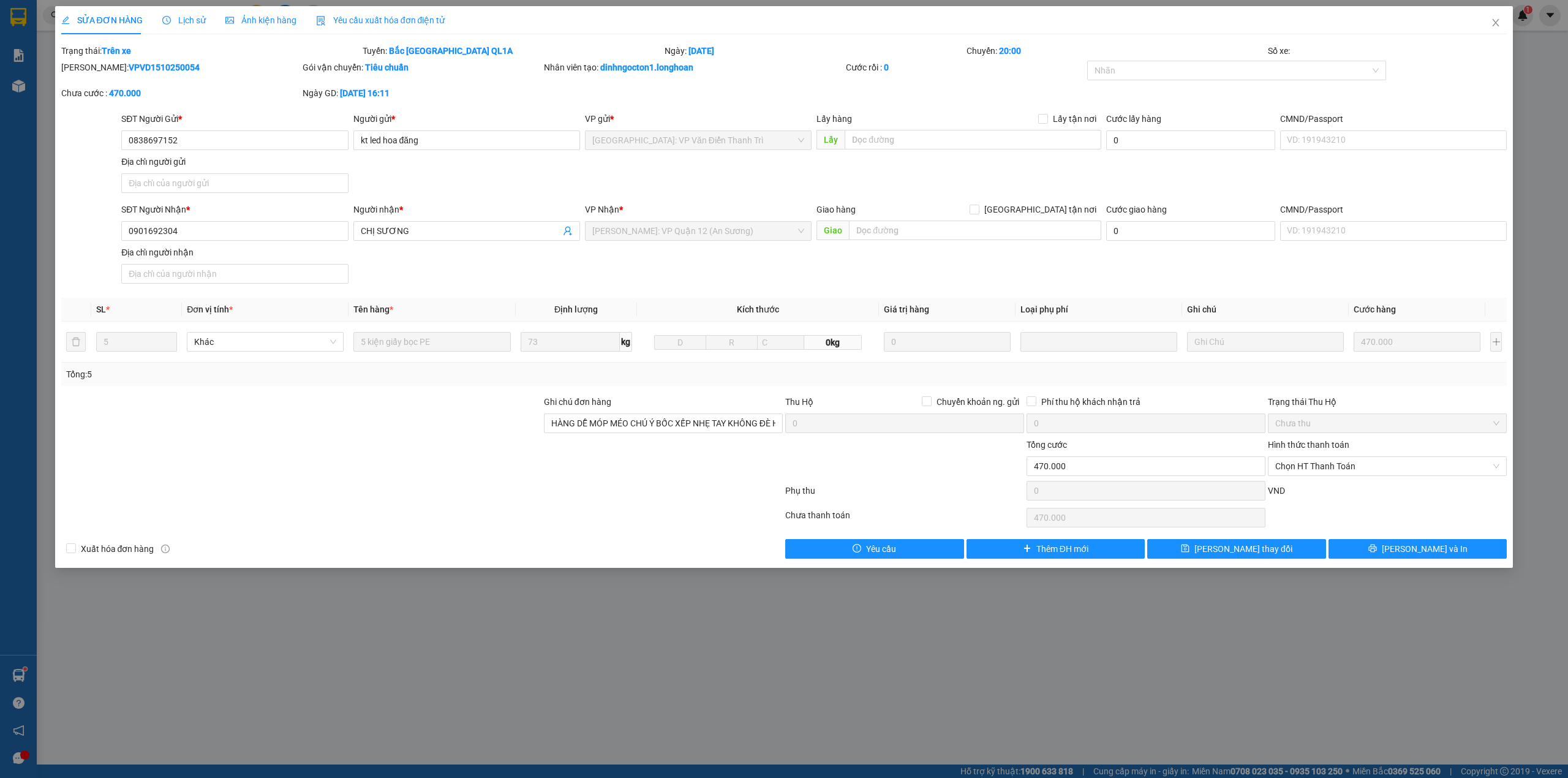
click at [1365, 292] on div "Total Paid Fee 0 Total UnPaid Fee 470.000 Cash Collection Total Fee Trạng thái:…" at bounding box center [784, 302] width 1446 height 515
click at [1363, 277] on div "SĐT Người Nhận * 0901692304 Người nhận * CHỊ SƯƠNG VP Nhận * [GEOGRAPHIC_DATA]:…" at bounding box center [814, 245] width 1391 height 86
click at [1294, 276] on div "SĐT Người Nhận * 0901692304 Người nhận * CHỊ SƯƠNG VP Nhận * [GEOGRAPHIC_DATA]:…" at bounding box center [814, 245] width 1391 height 86
click at [1146, 280] on div "SĐT Người Nhận * 0901692304 Người nhận * CHỊ SƯƠNG VP Nhận * [GEOGRAPHIC_DATA]:…" at bounding box center [814, 245] width 1391 height 86
click at [1109, 281] on div "SĐT Người Nhận * 0901692304 Người nhận * CHỊ SƯƠNG VP Nhận * [GEOGRAPHIC_DATA]:…" at bounding box center [814, 245] width 1391 height 86
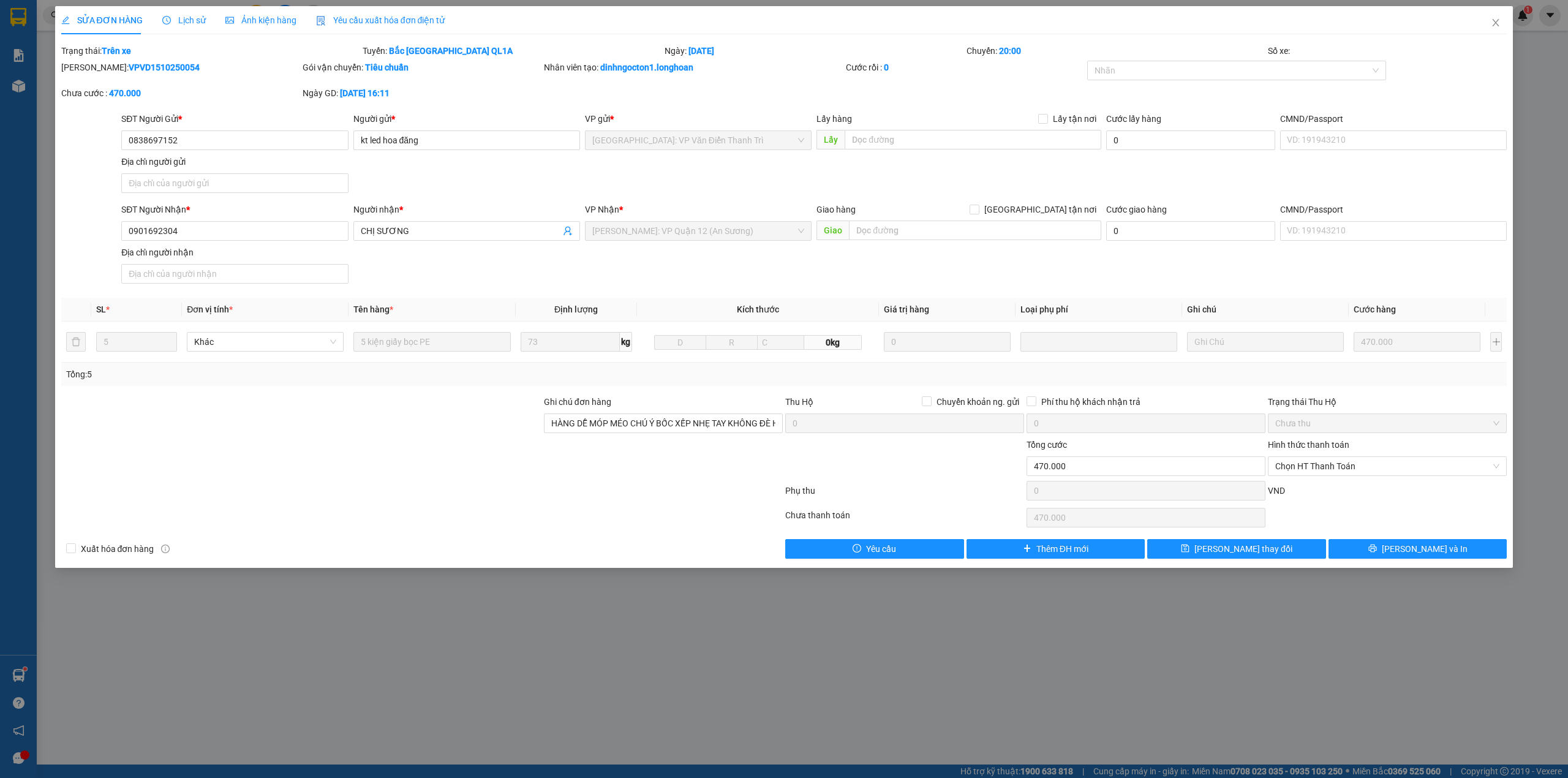
click at [1042, 154] on div "Lấy hàng Lấy tận nơi Lấy" at bounding box center [958, 134] width 285 height 42
click at [1030, 168] on div "SĐT Người Gửi * 0838697152 Người gửi * kt led hoa đăng VP gửi * [GEOGRAPHIC_DAT…" at bounding box center [814, 155] width 1391 height 86
click at [900, 162] on div "SĐT Người Gửi * 0838697152 Người gửi * kt led hoa đăng VP gửi * [GEOGRAPHIC_DAT…" at bounding box center [814, 155] width 1391 height 86
click at [814, 152] on div "Lấy hàng Lấy tận nơi Lấy" at bounding box center [959, 134] width 290 height 42
click at [814, 150] on div "Lấy hàng Lấy tận nơi Lấy" at bounding box center [959, 134] width 290 height 42
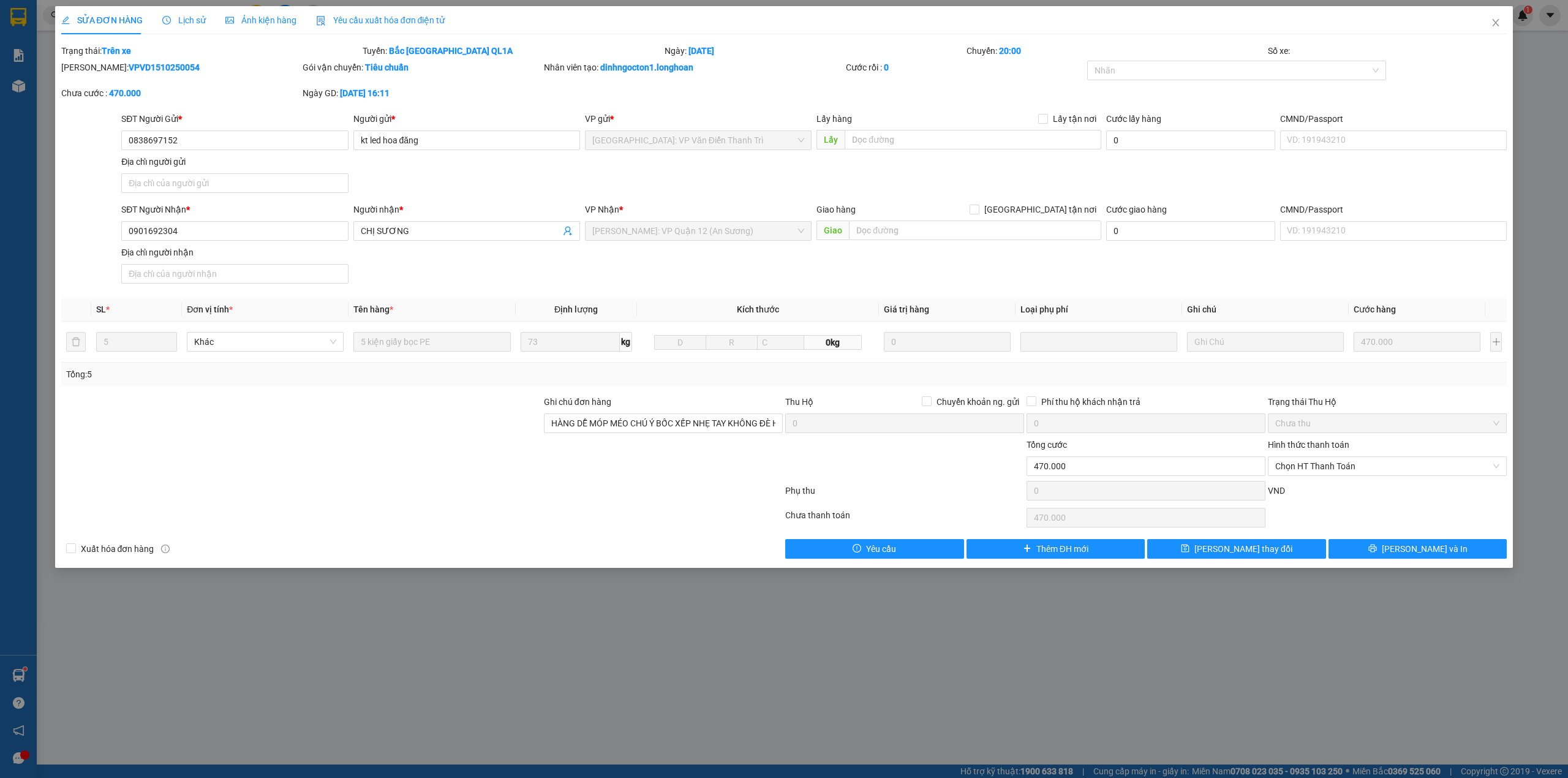
click at [813, 165] on div "SĐT Người Gửi * 0838697152 Người gửi * kt led hoa đăng VP gửi * [GEOGRAPHIC_DAT…" at bounding box center [814, 155] width 1391 height 86
click at [811, 150] on div "VP gửi * [GEOGRAPHIC_DATA]: VP Văn Điển Thanh Trì" at bounding box center [698, 134] width 227 height 42
drag, startPoint x: 810, startPoint y: 167, endPoint x: 814, endPoint y: 158, distance: 9.8
click at [810, 167] on div "SĐT Người Gửi * 0838697152 Người gửi * kt led hoa đăng VP gửi * [GEOGRAPHIC_DAT…" at bounding box center [814, 155] width 1391 height 86
click at [816, 149] on span "Lấy" at bounding box center [830, 139] width 29 height 19
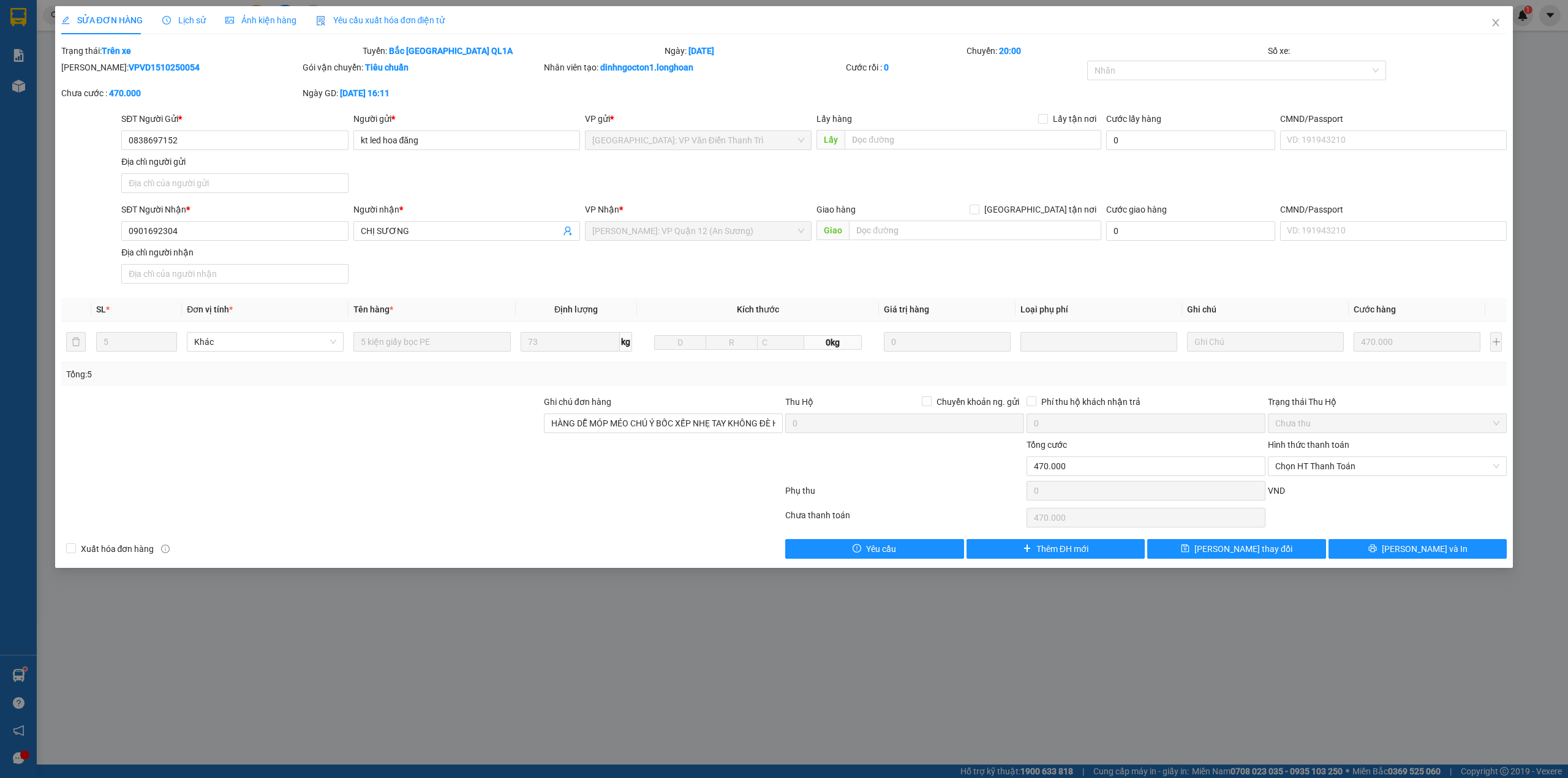
click at [816, 149] on span "Lấy" at bounding box center [830, 139] width 29 height 19
click at [817, 172] on div "SĐT Người Gửi * 0838697152 Người gửi * kt led hoa đăng VP gửi * [GEOGRAPHIC_DAT…" at bounding box center [814, 155] width 1391 height 86
click at [807, 153] on div "VP gửi * [GEOGRAPHIC_DATA]: VP Văn Điển Thanh Trì" at bounding box center [698, 134] width 227 height 42
click at [814, 152] on div "Lấy hàng Lấy tận nơi Lấy" at bounding box center [959, 134] width 290 height 42
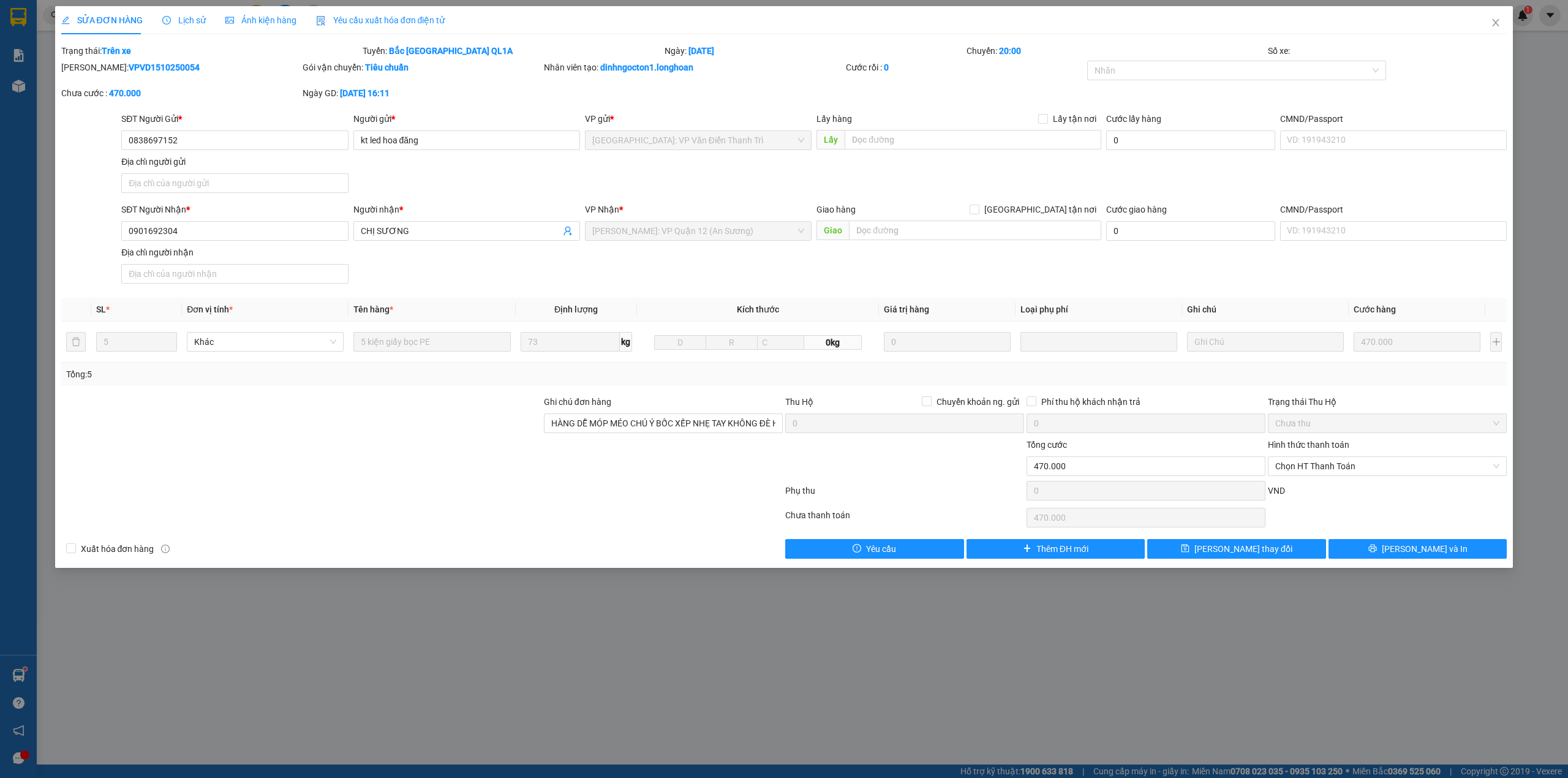
click at [814, 165] on div "SĐT Người Gửi * 0838697152 Người gửi * kt led hoa đăng VP gửi * [GEOGRAPHIC_DAT…" at bounding box center [814, 155] width 1391 height 86
click at [814, 156] on div "SĐT Người Gửi * 0838697152 Người gửi * kt led hoa đăng VP gửi * [GEOGRAPHIC_DAT…" at bounding box center [814, 155] width 1391 height 86
click at [812, 179] on div "SĐT Người Gửi * 0838697152 Người gửi * kt led hoa đăng VP gửi * [GEOGRAPHIC_DAT…" at bounding box center [814, 155] width 1391 height 86
